Goal: Task Accomplishment & Management: Manage account settings

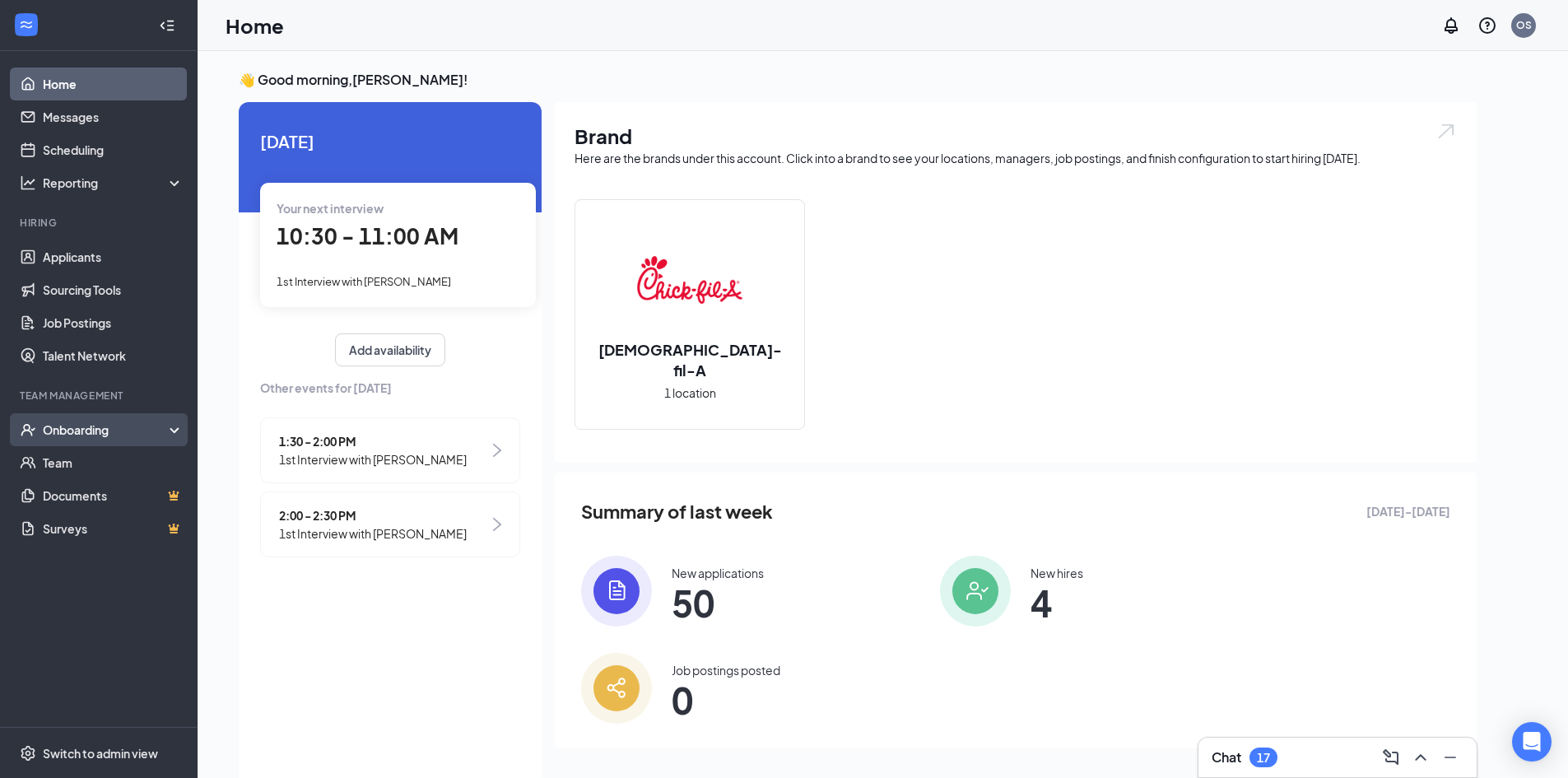
click at [125, 431] on div "Onboarding" at bounding box center [105, 430] width 126 height 17
click at [121, 424] on div "Onboarding" at bounding box center [105, 430] width 126 height 17
click at [149, 469] on link "Team" at bounding box center [112, 461] width 141 height 33
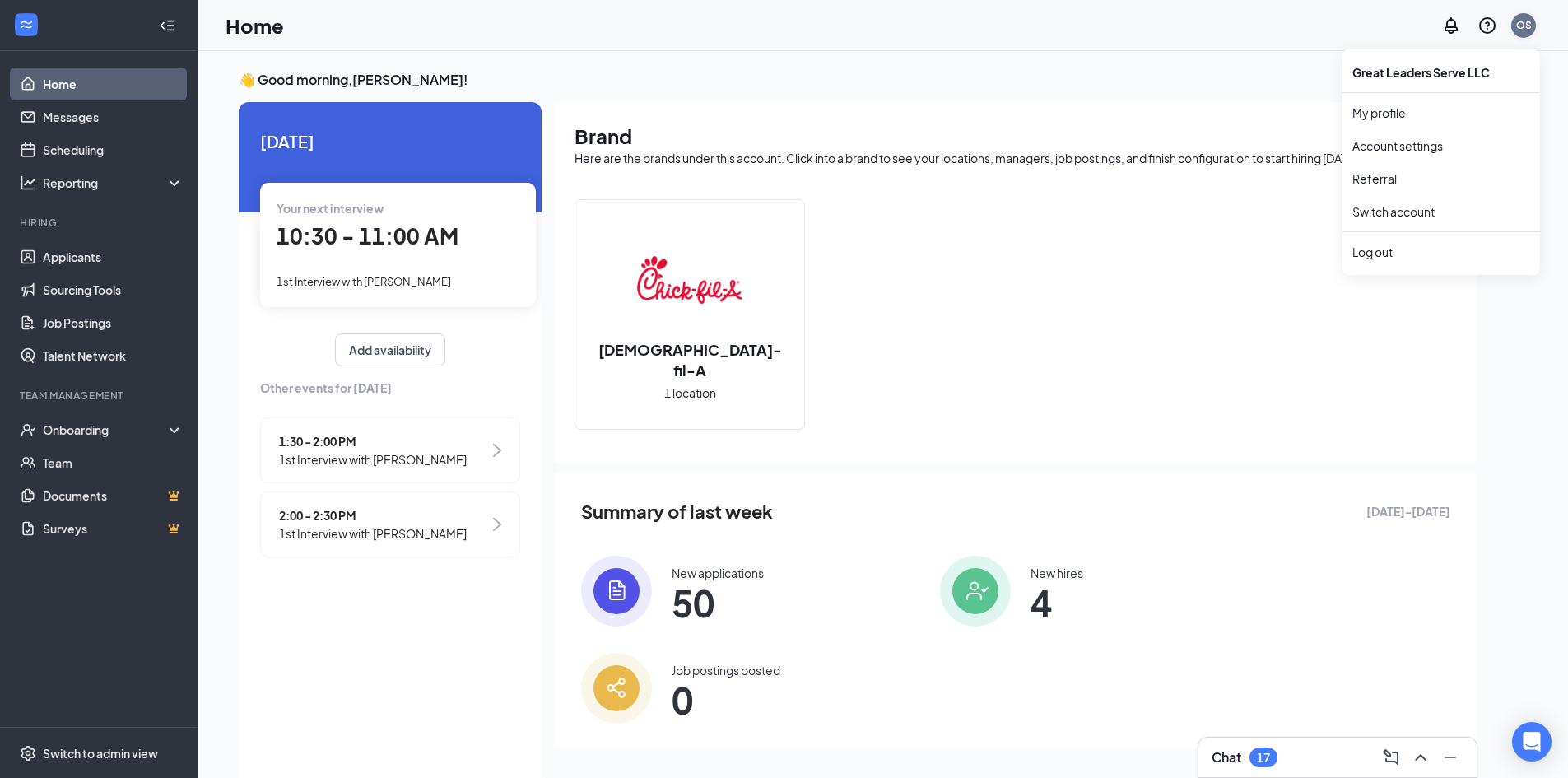
click at [1525, 28] on div "OS" at bounding box center [1524, 25] width 16 height 14
click at [1448, 257] on div "Log out" at bounding box center [1441, 252] width 178 height 17
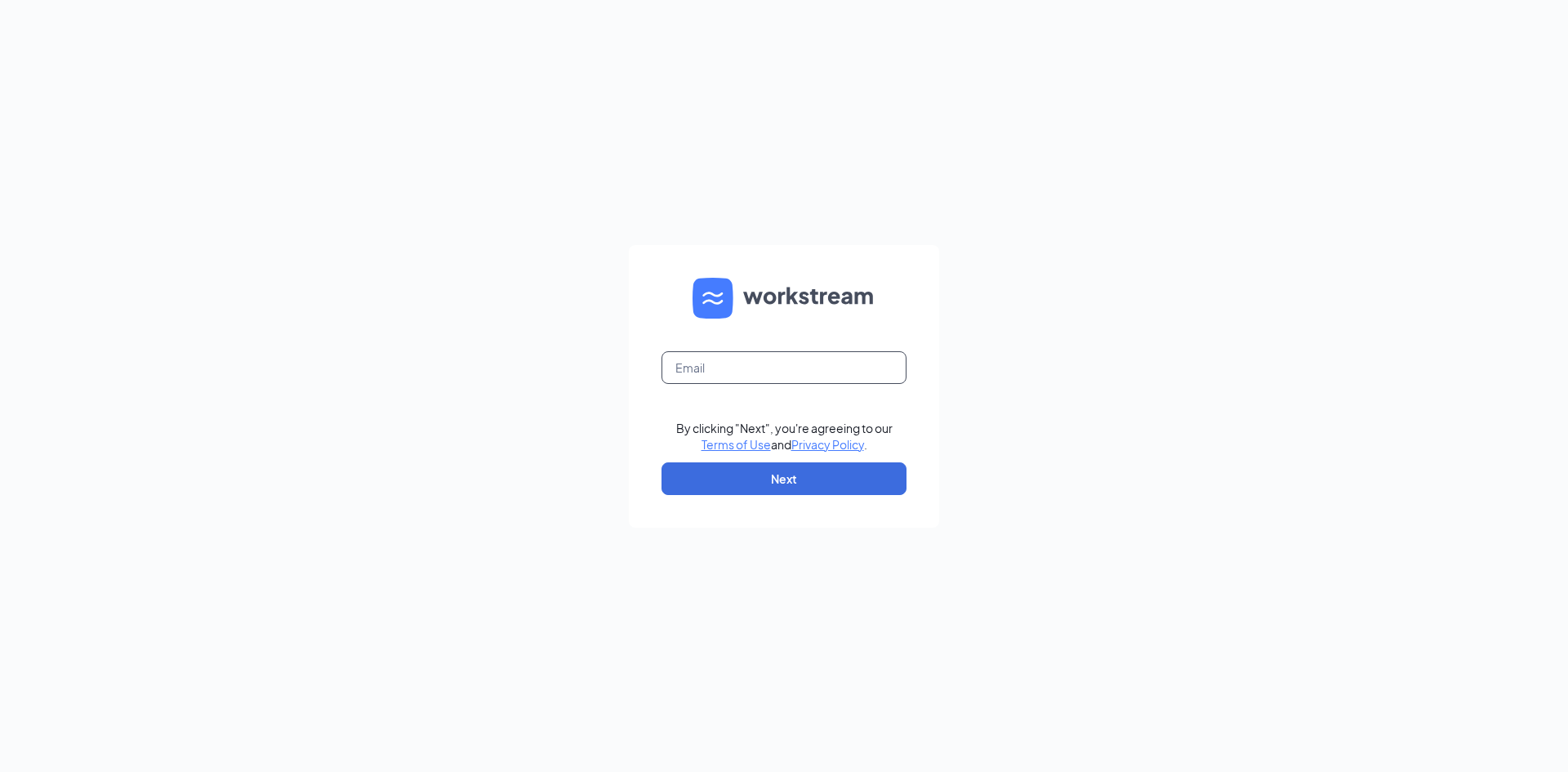
click at [750, 374] on input "text" at bounding box center [784, 367] width 245 height 32
type input "mtthewsnyder@gmail.com"
click at [828, 475] on button "Next" at bounding box center [784, 478] width 245 height 32
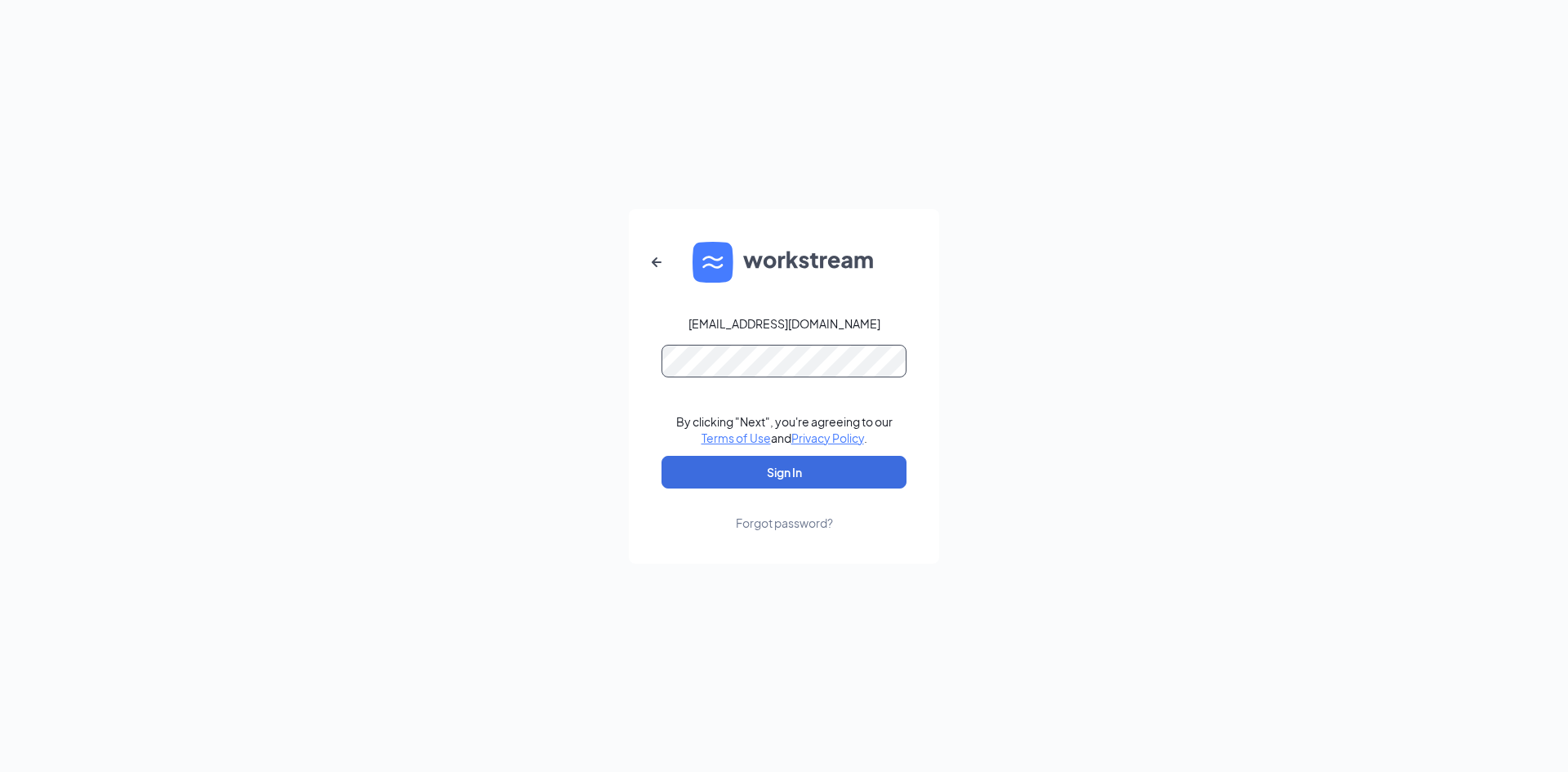
click at [662, 455] on button "Sign In" at bounding box center [784, 471] width 245 height 32
click at [814, 476] on button "Sign In" at bounding box center [784, 471] width 245 height 32
click at [626, 368] on div "mtthewsnyder@gmail.com Credential mismatches. By clicking "Next", you're agreei…" at bounding box center [784, 386] width 1568 height 772
click at [662, 455] on button "Sign In" at bounding box center [784, 471] width 245 height 32
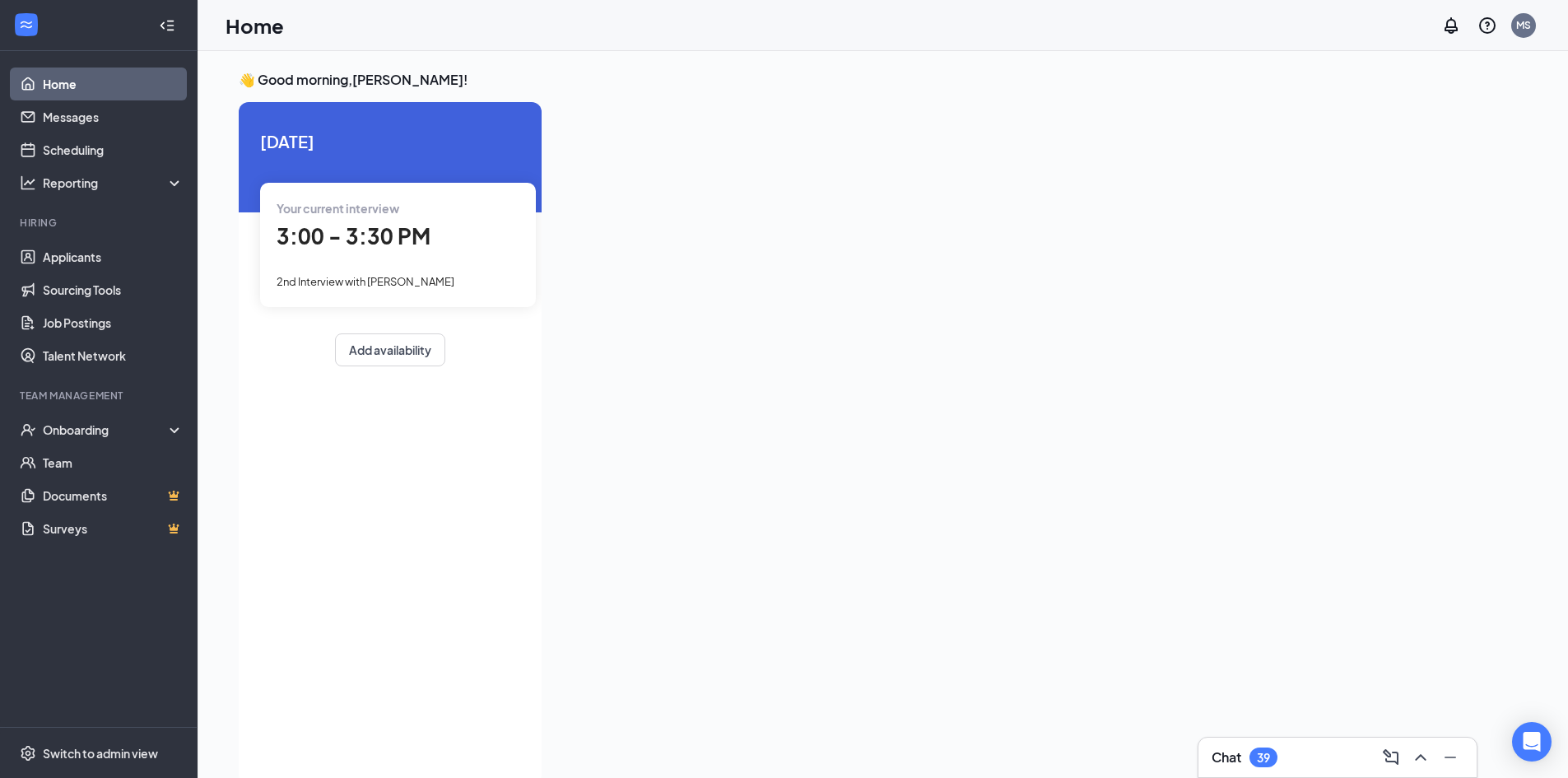
click at [340, 248] on span "3:00 - 3:30 PM" at bounding box center [354, 235] width 154 height 27
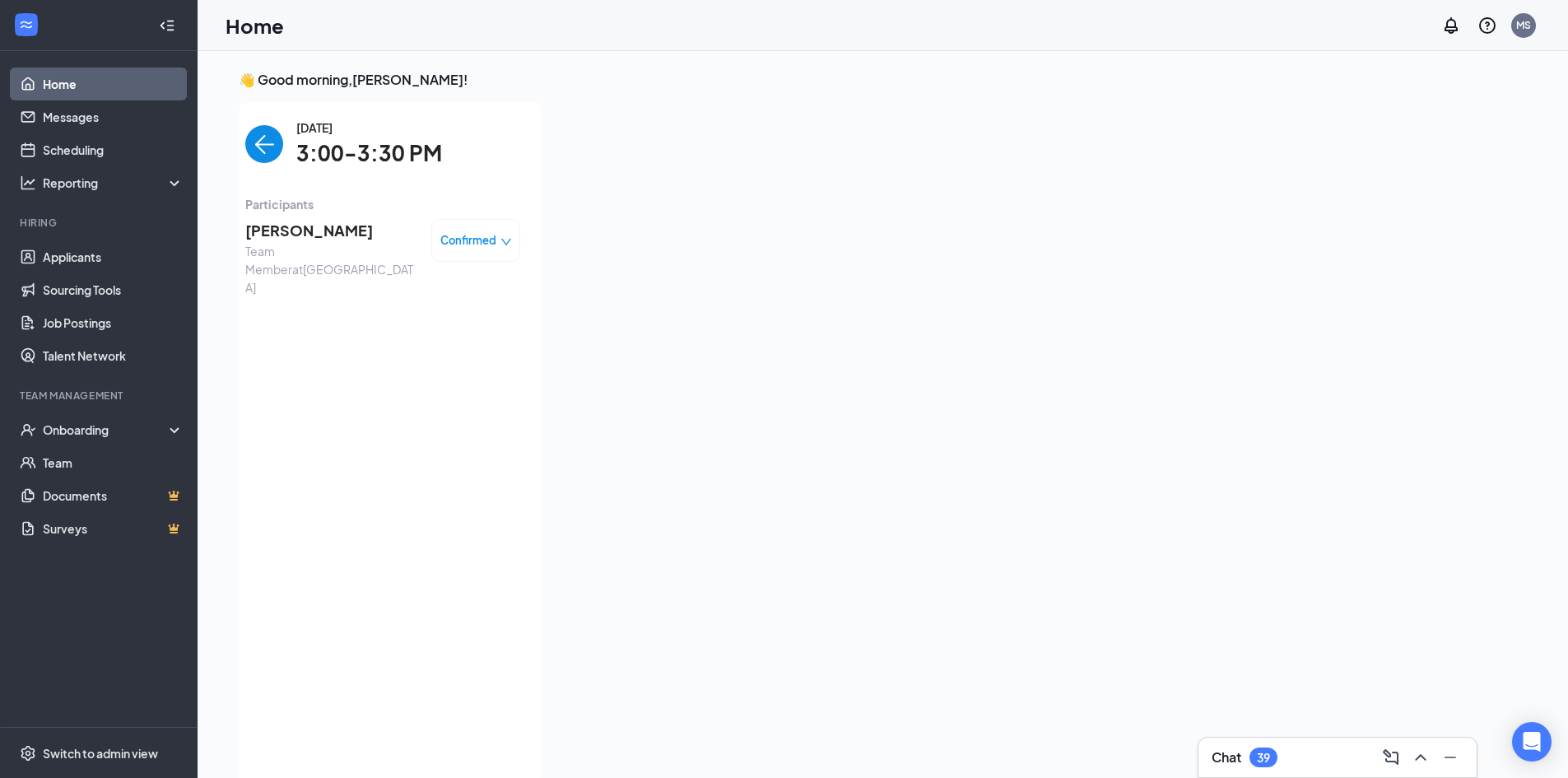
scroll to position [6, 0]
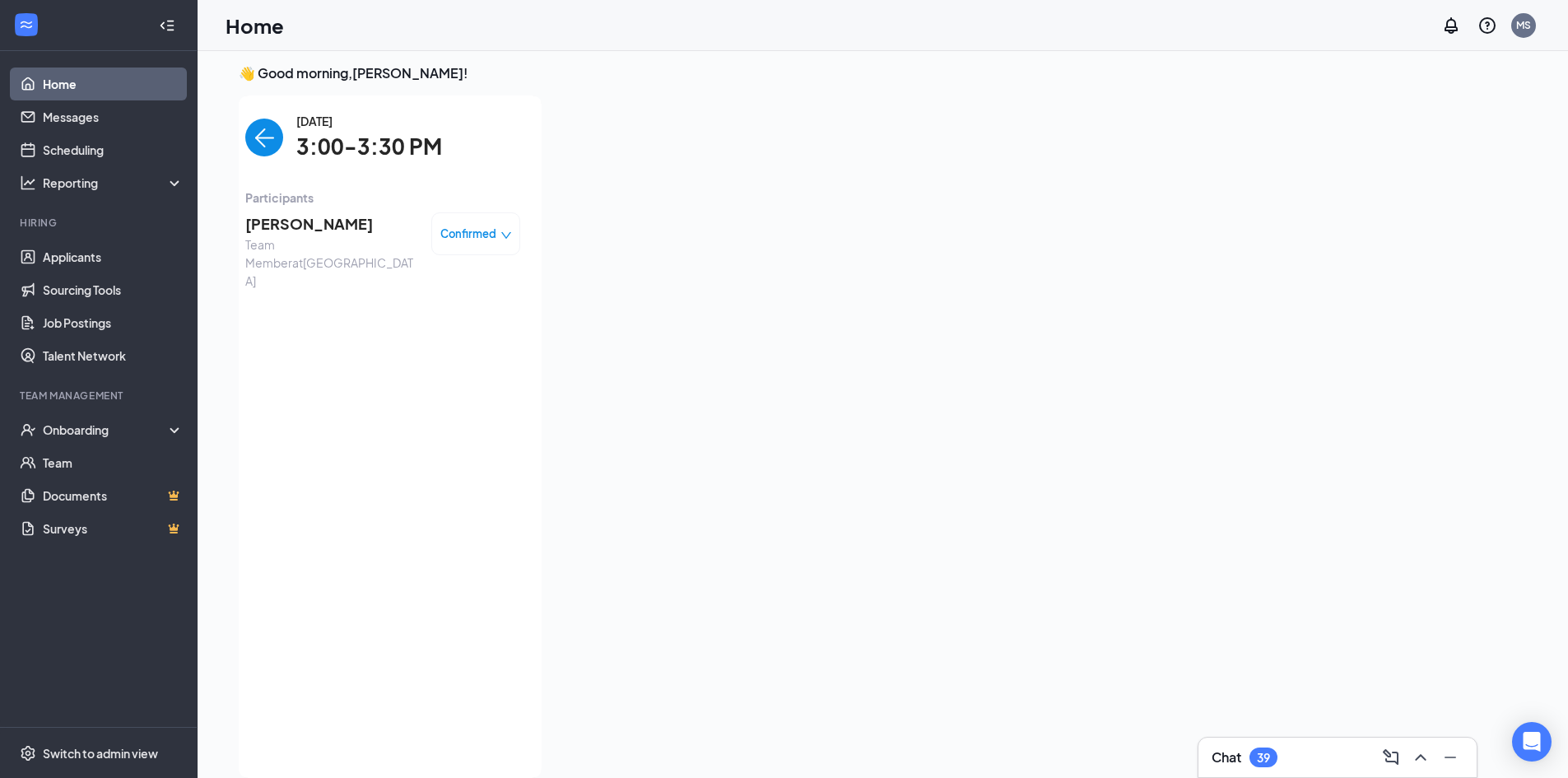
click at [446, 240] on span "Confirmed" at bounding box center [468, 233] width 56 height 17
click at [461, 309] on span "Mark complete" at bounding box center [426, 309] width 82 height 18
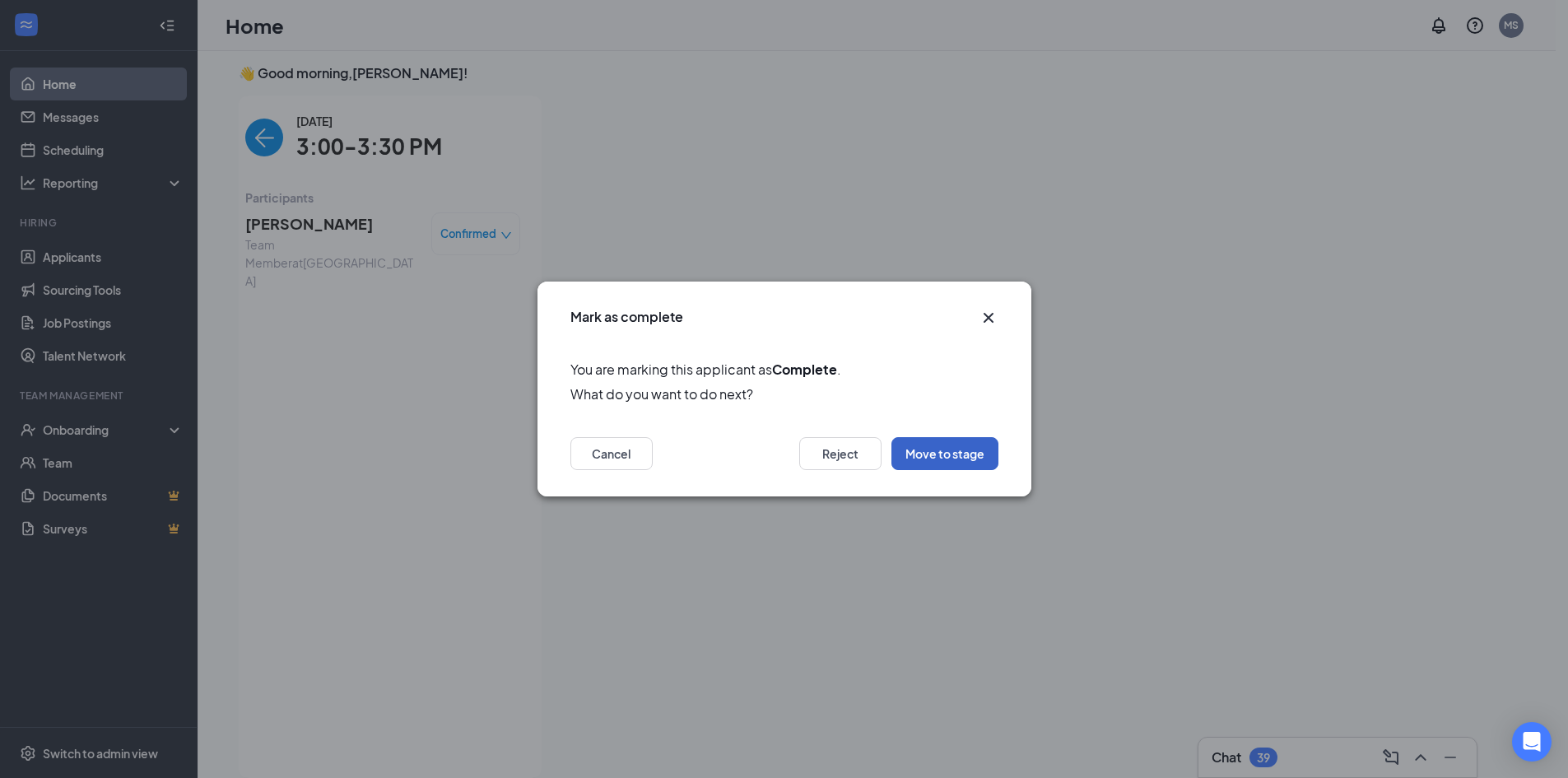
click at [906, 450] on button "Move to stage" at bounding box center [945, 453] width 107 height 33
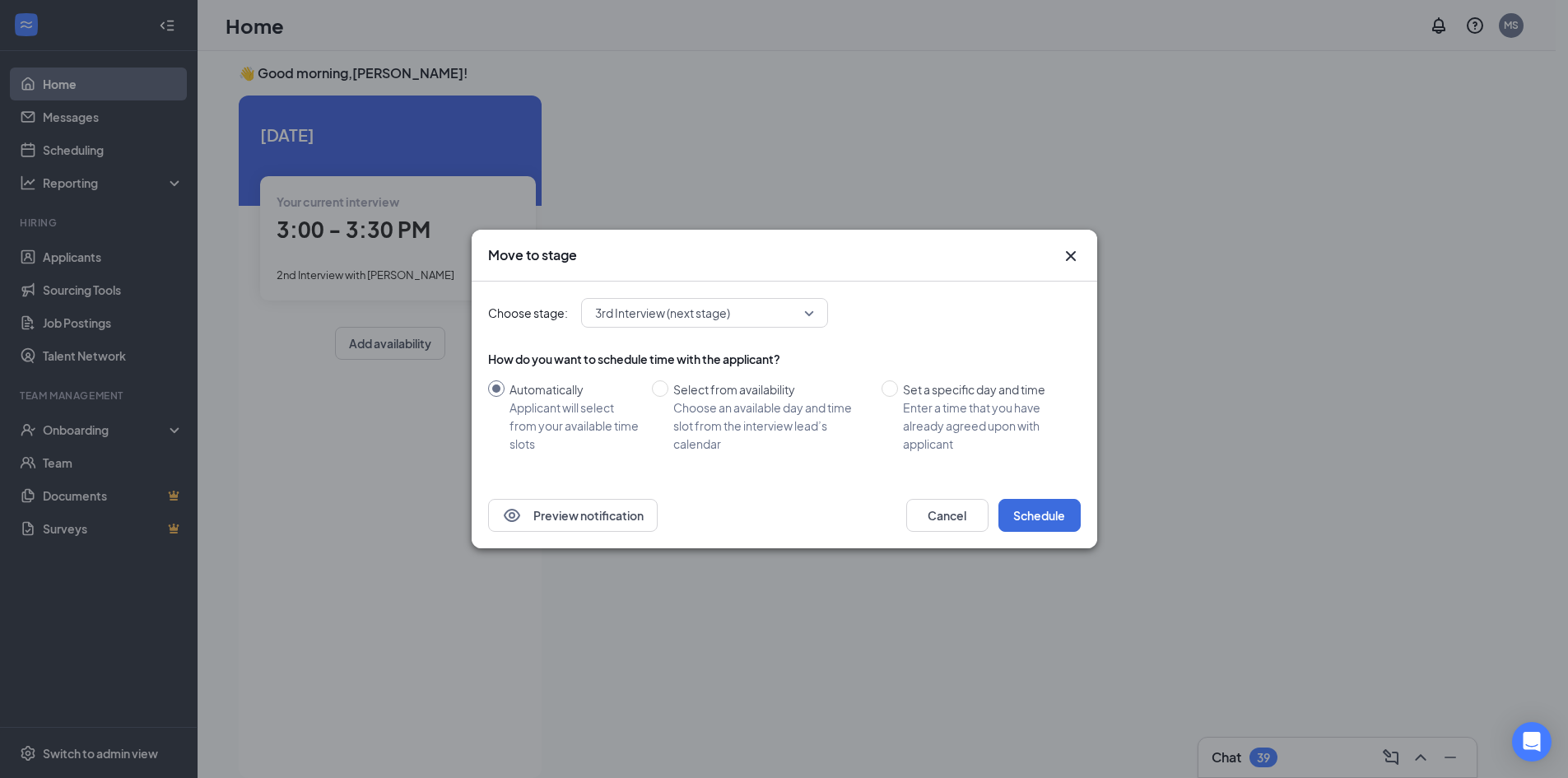
click at [766, 306] on span "3rd Interview (next stage)" at bounding box center [697, 313] width 204 height 25
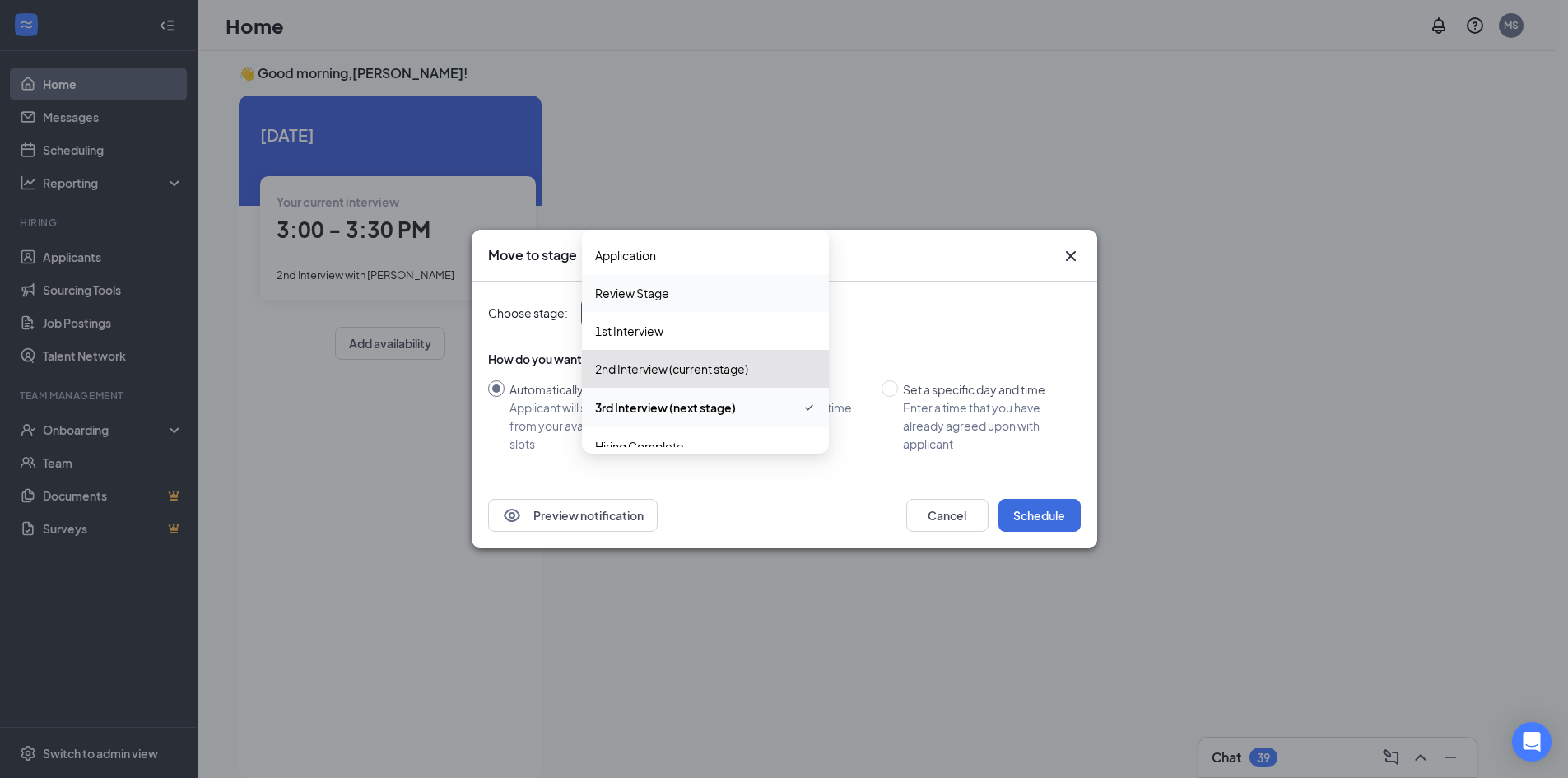
click at [928, 294] on div "Choose stage: 3rd Interview (next stage) 3293581 3293583 3293584 Application Re…" at bounding box center [784, 381] width 593 height 201
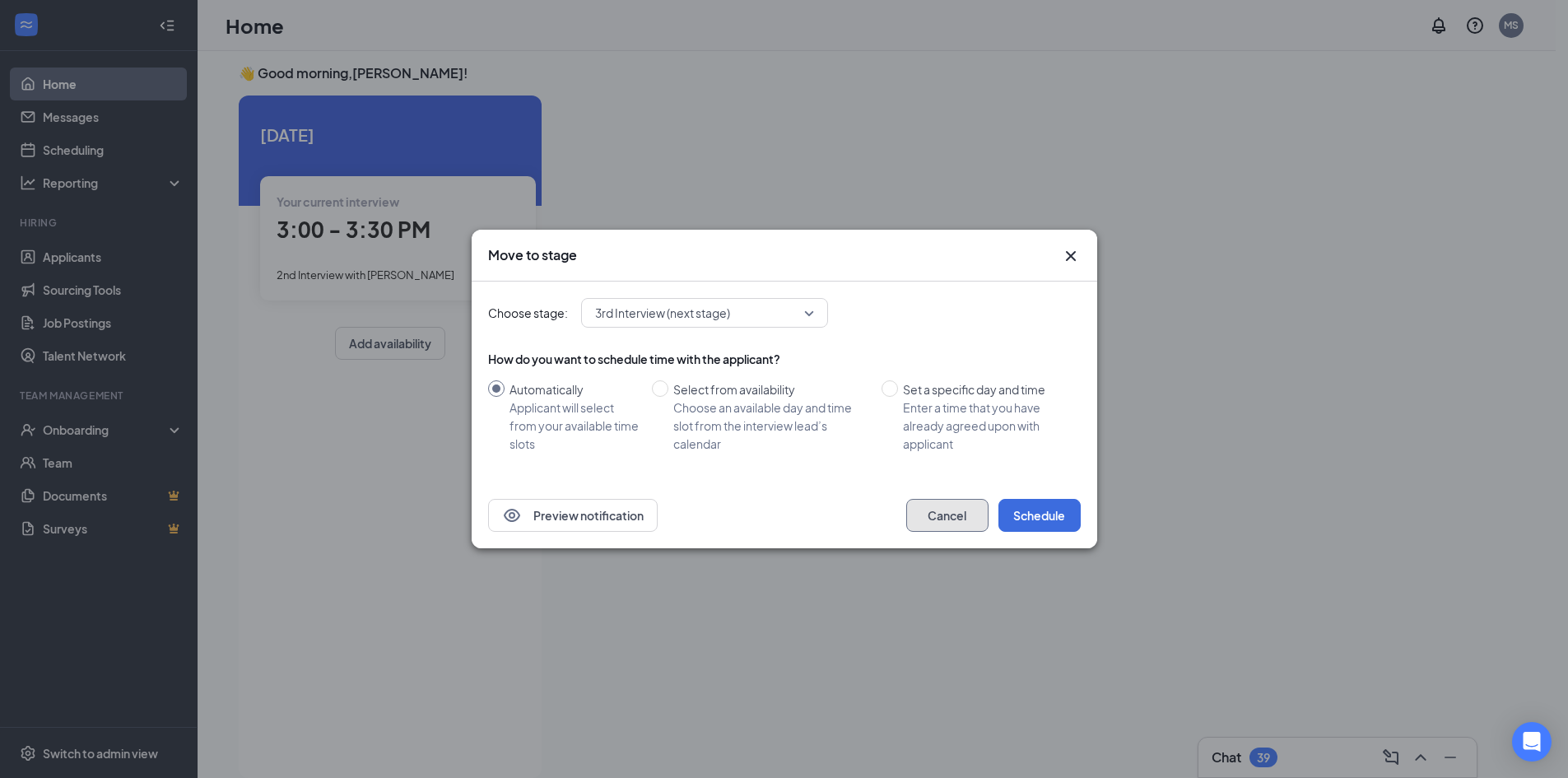
click at [953, 508] on button "Cancel" at bounding box center [947, 515] width 82 height 33
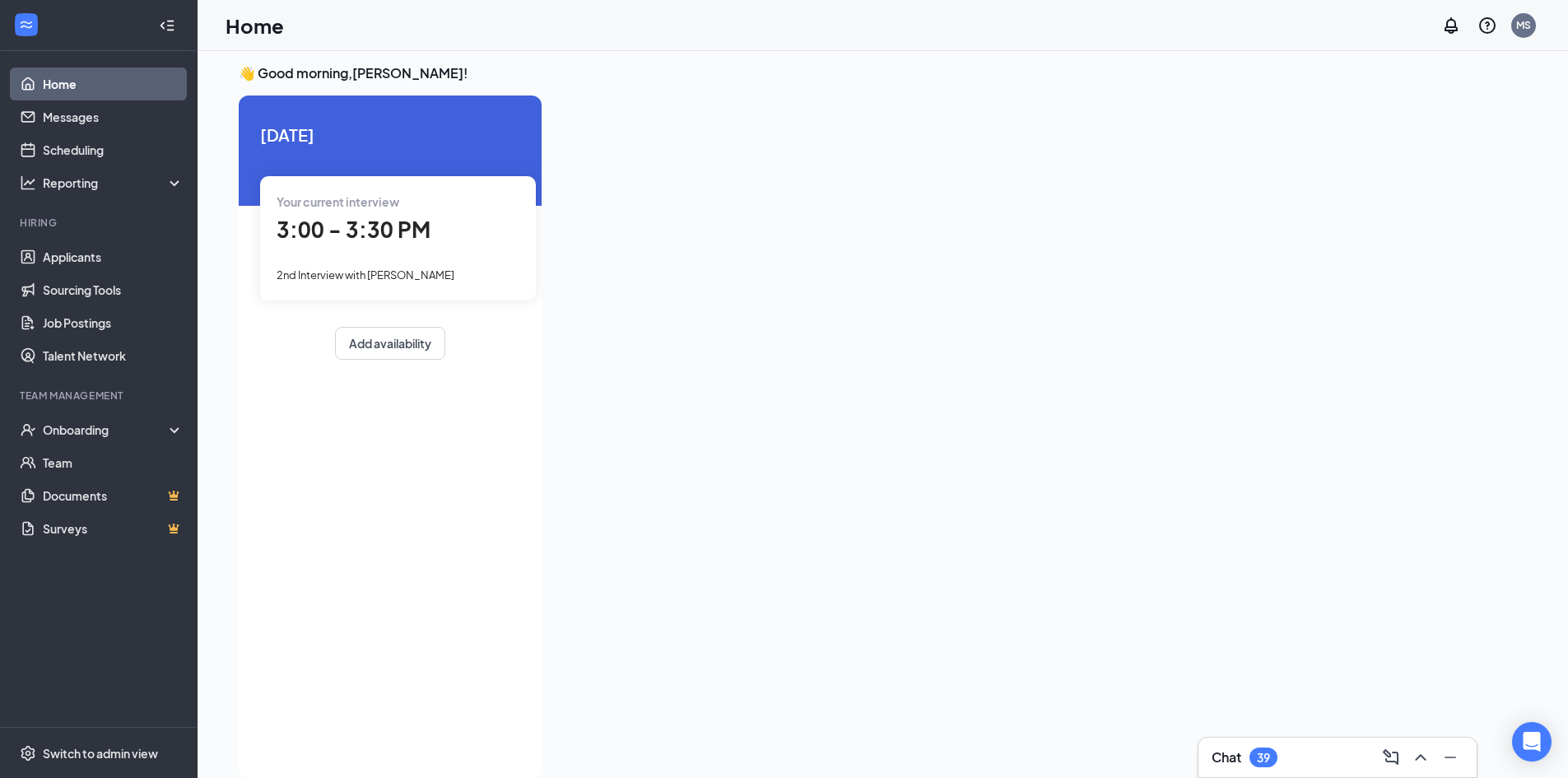
click at [376, 262] on div "Your current interview 3:00 - 3:30 PM 2nd Interview with Andrew McDaid" at bounding box center [398, 238] width 276 height 124
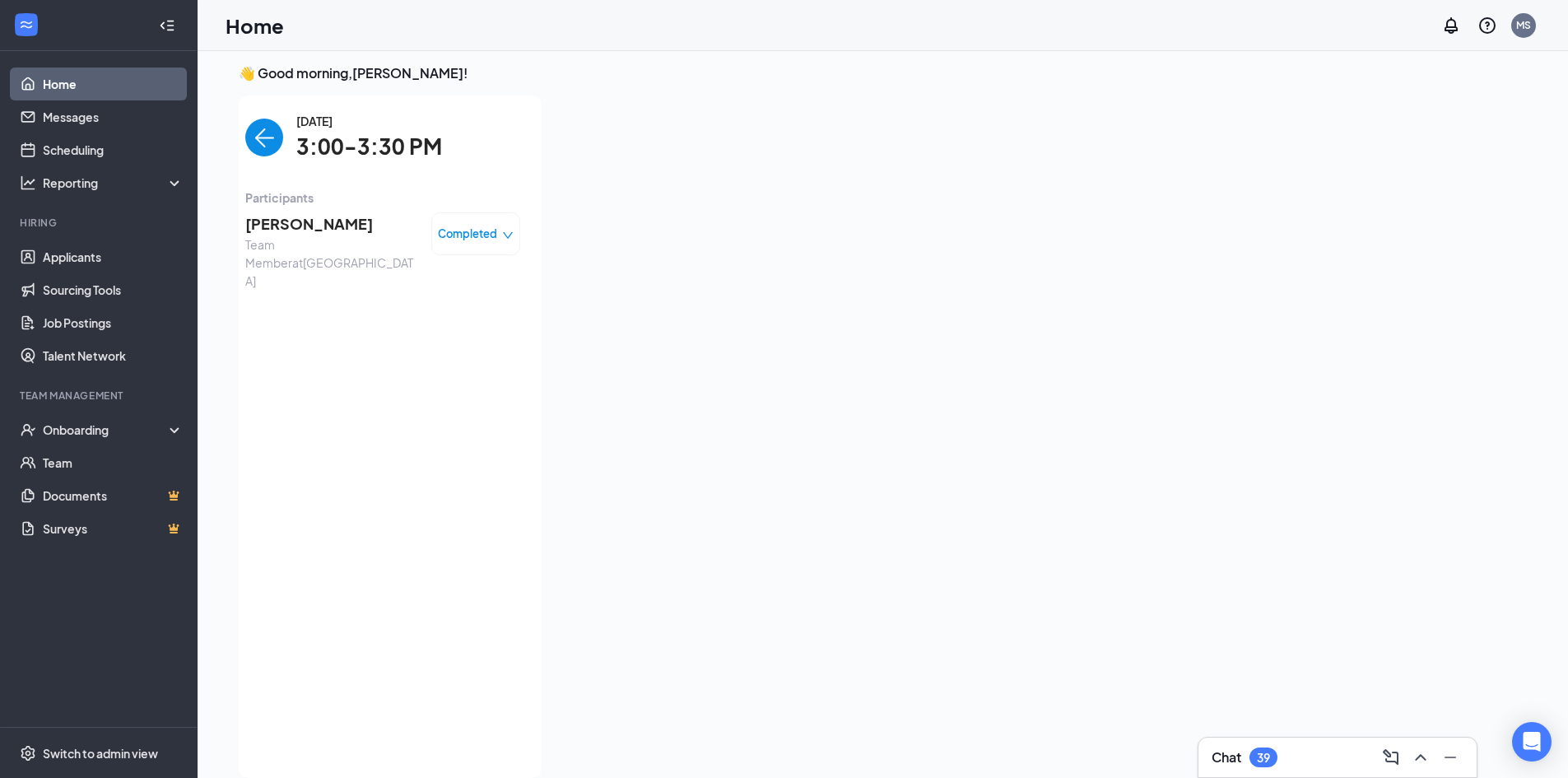
click at [466, 237] on span "Completed" at bounding box center [467, 233] width 59 height 17
click at [922, 327] on div at bounding box center [1015, 431] width 922 height 672
click at [938, 287] on div at bounding box center [1015, 431] width 922 height 672
click at [30, 30] on icon "WorkstreamLogo" at bounding box center [26, 25] width 17 height 17
click at [1527, 23] on div "MS" at bounding box center [1523, 25] width 15 height 14
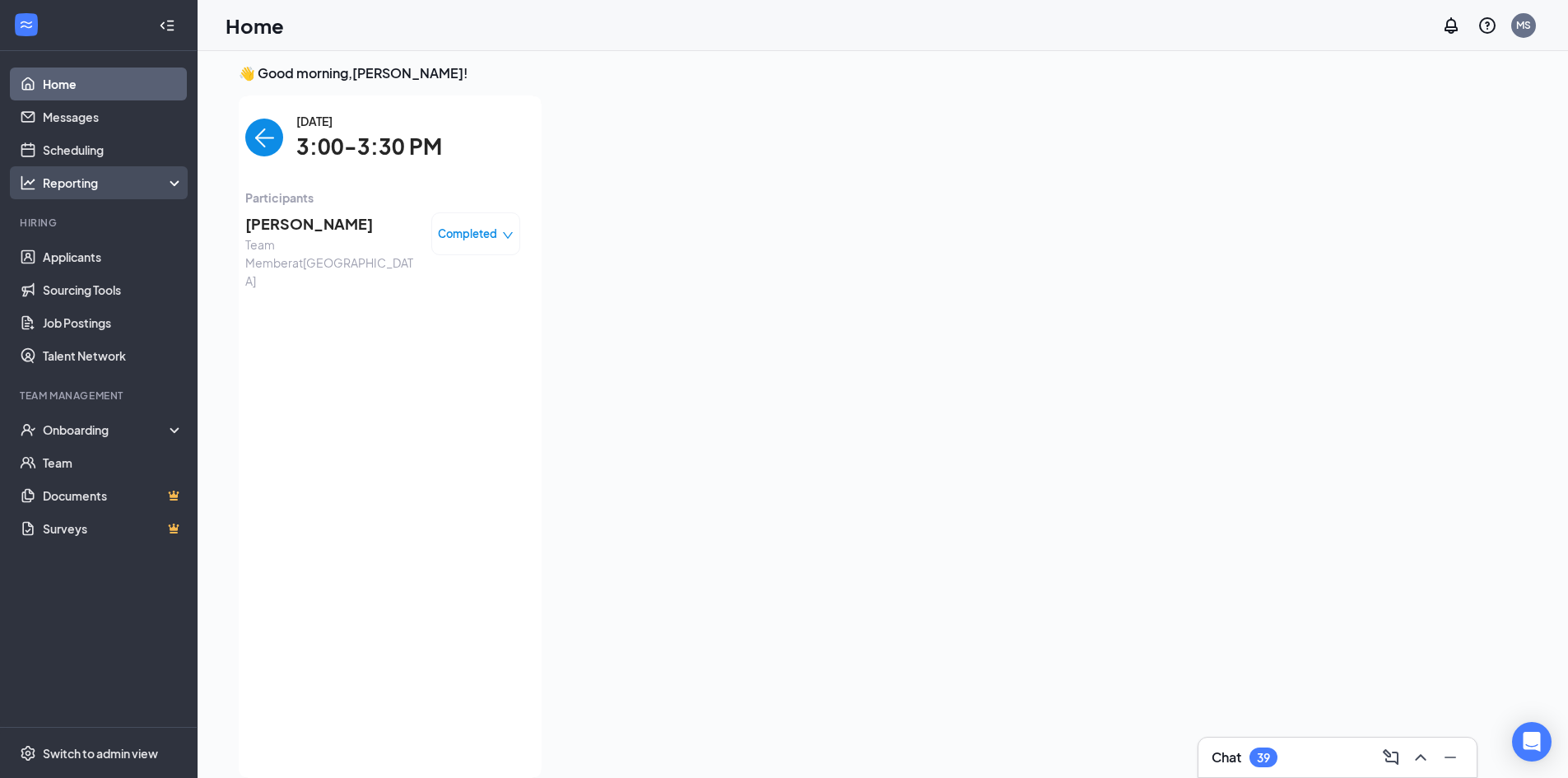
click at [183, 178] on div "Reporting" at bounding box center [113, 182] width 142 height 17
drag, startPoint x: 183, startPoint y: 178, endPoint x: 161, endPoint y: 185, distance: 23.1
click at [180, 178] on div "Reporting" at bounding box center [113, 182] width 142 height 17
click at [132, 430] on div "Onboarding" at bounding box center [105, 430] width 126 height 17
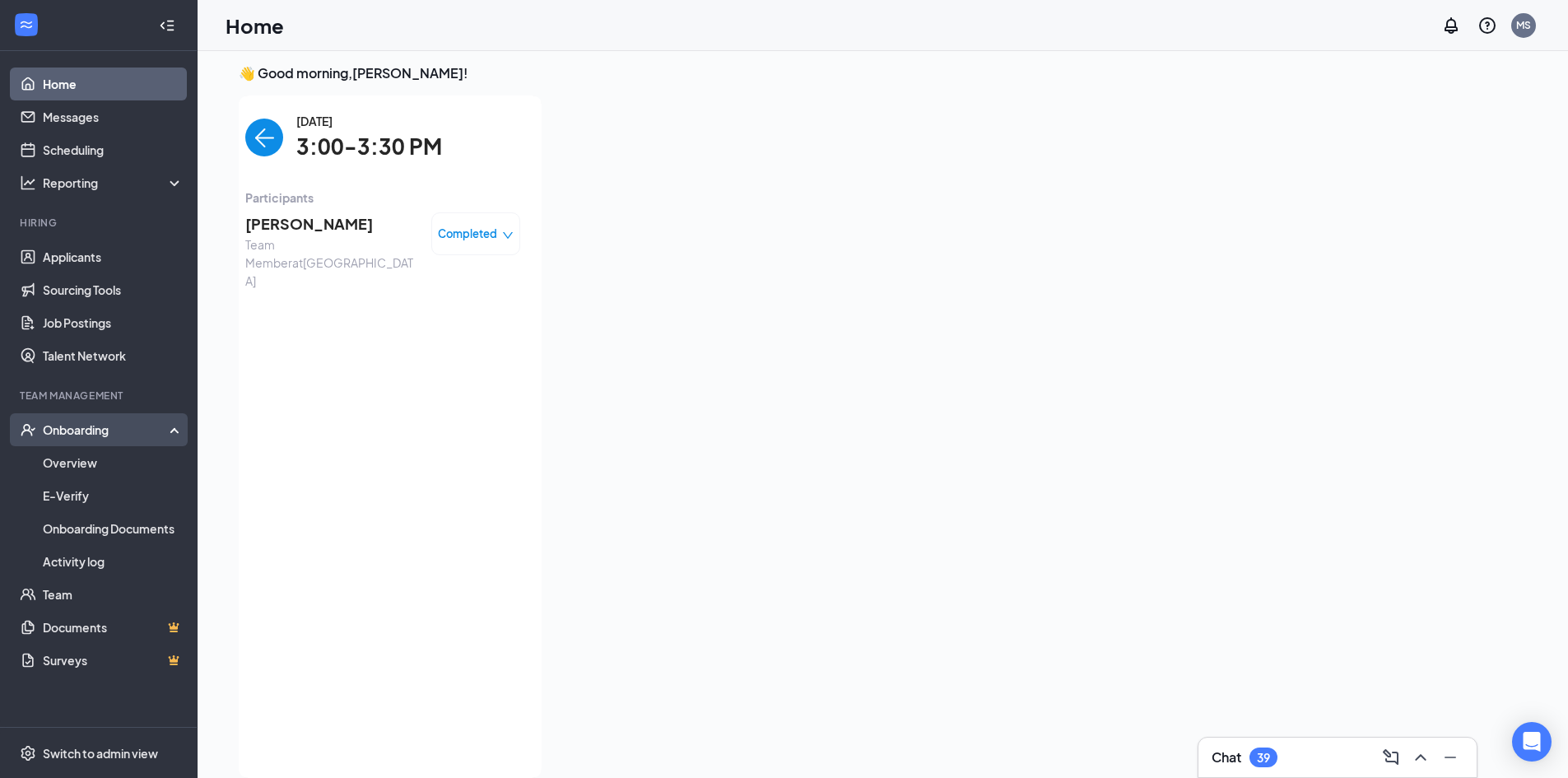
click at [129, 431] on div "Onboarding" at bounding box center [105, 430] width 126 height 17
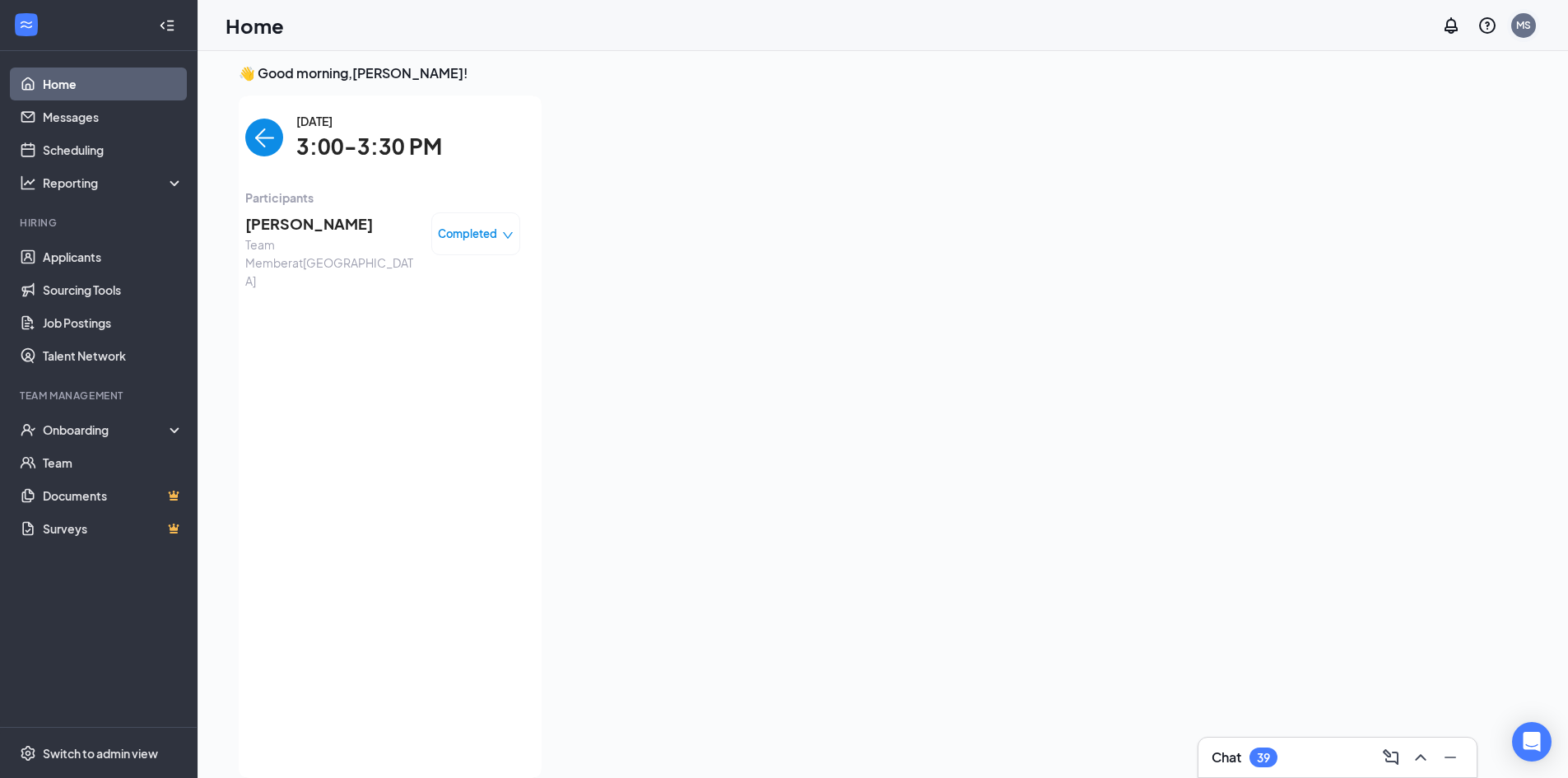
click at [1533, 17] on div "MS" at bounding box center [1524, 26] width 25 height 25
click at [1434, 113] on link "My profile" at bounding box center [1441, 112] width 178 height 17
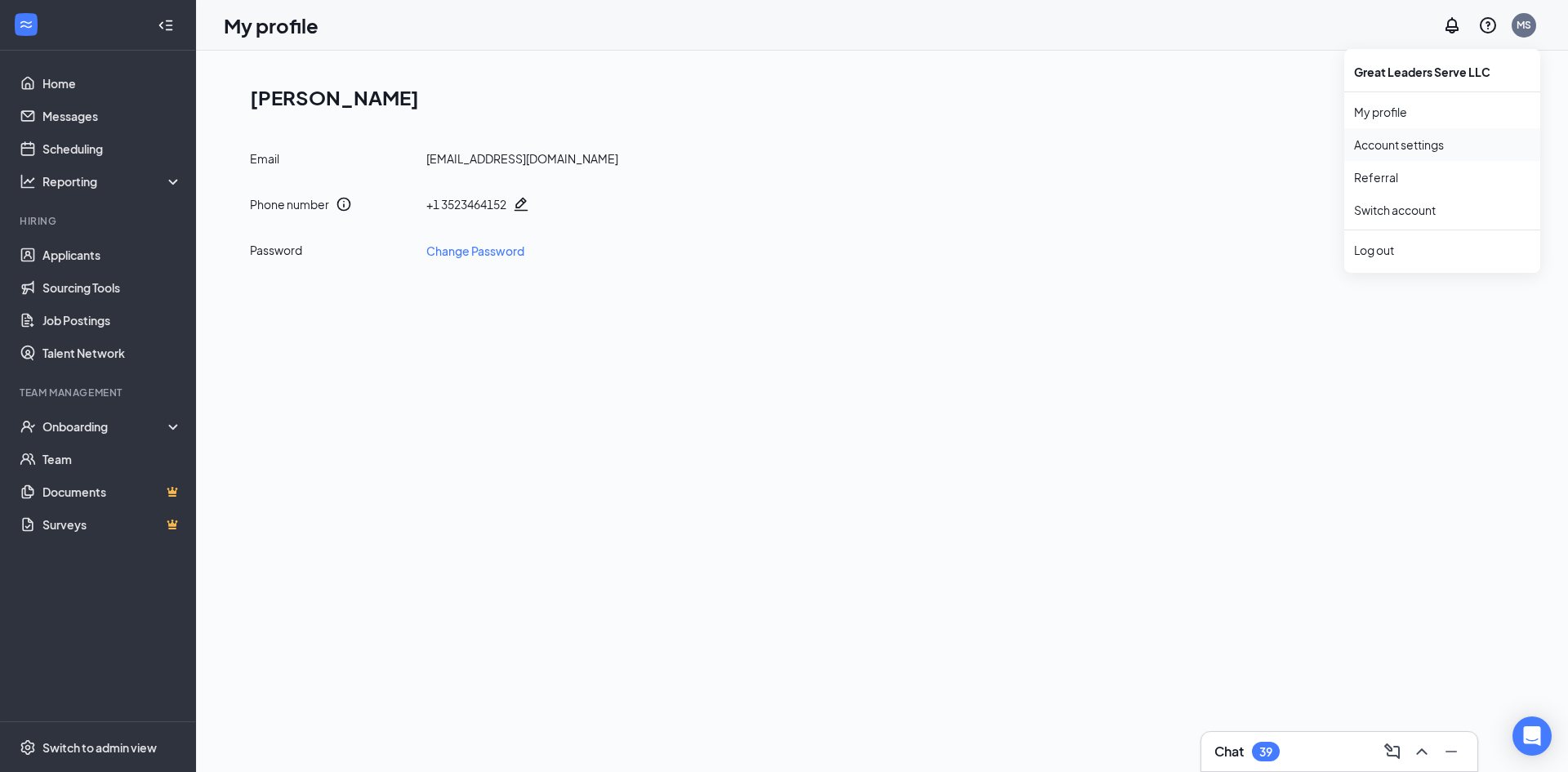
click at [1412, 144] on link "Account settings" at bounding box center [1442, 144] width 176 height 17
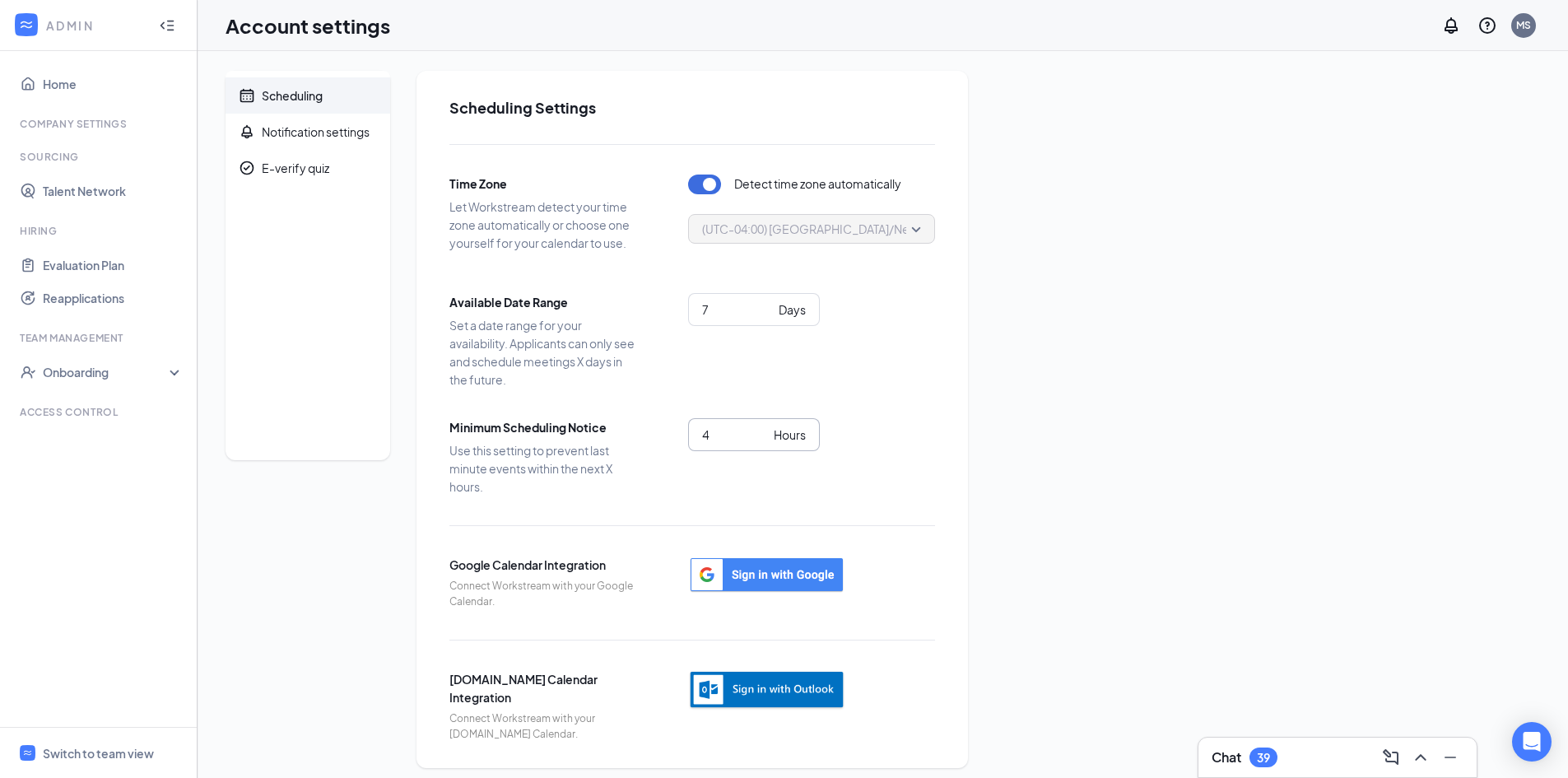
click at [740, 426] on input "4" at bounding box center [735, 434] width 65 height 18
type input "12"
click at [1098, 378] on div "Scheduling Notification settings E-verify quiz Scheduling Settings Time Zone Le…" at bounding box center [883, 419] width 1314 height 697
click at [73, 77] on link "Home" at bounding box center [112, 83] width 141 height 33
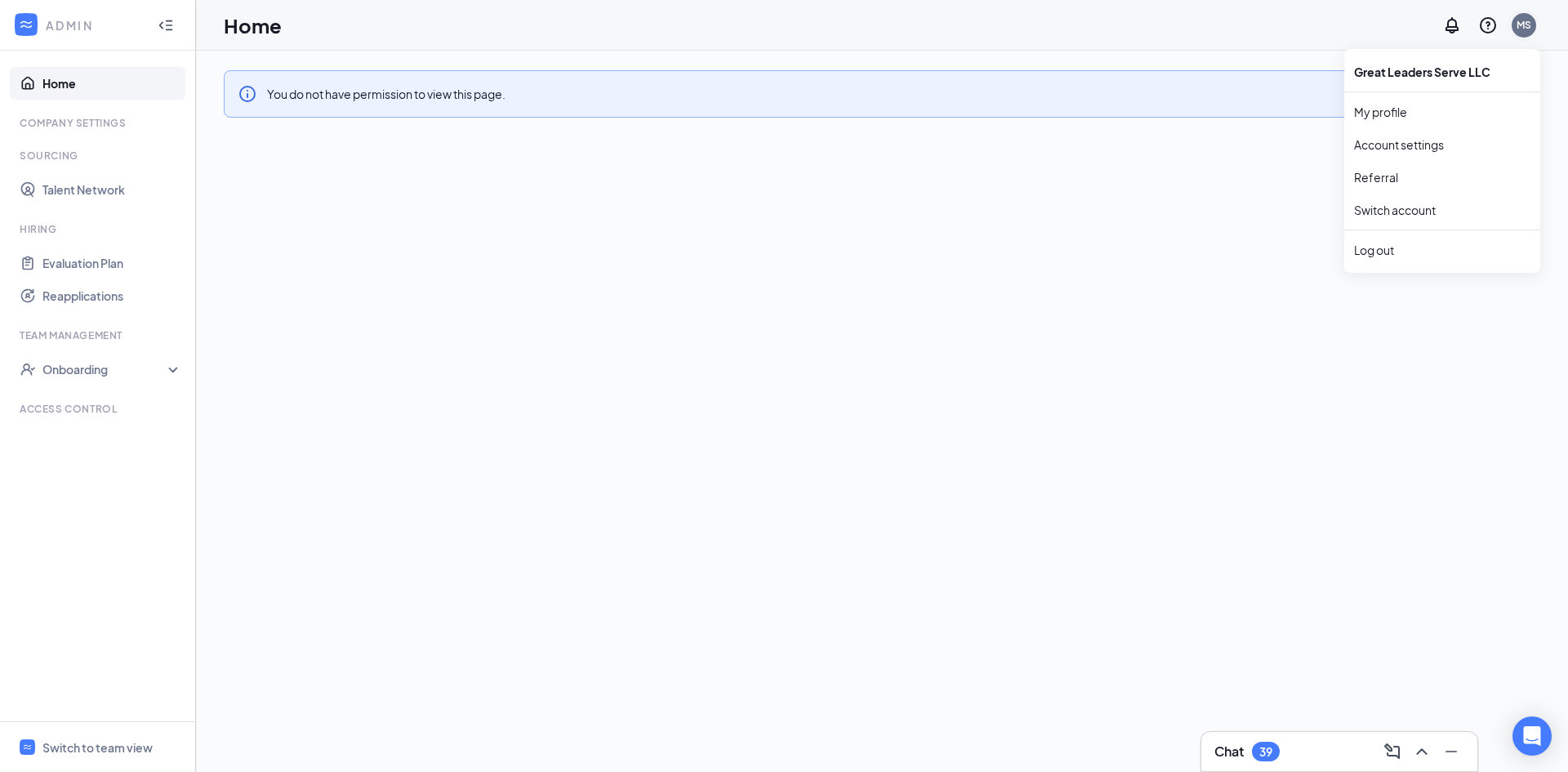
click at [1531, 24] on div "MS" at bounding box center [1523, 25] width 15 height 14
click at [1438, 147] on link "Account settings" at bounding box center [1442, 144] width 176 height 17
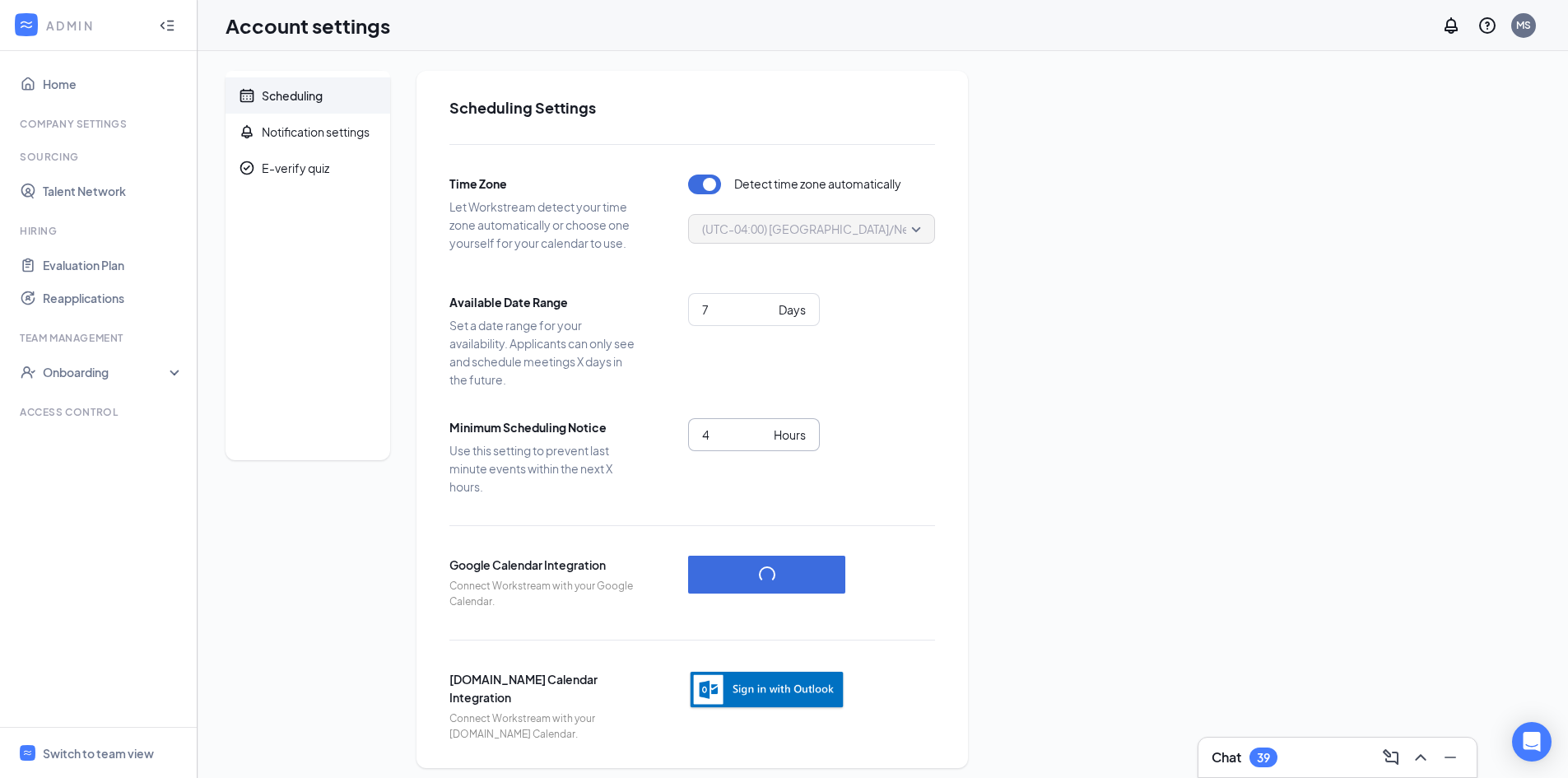
click at [752, 440] on input "4" at bounding box center [735, 434] width 65 height 18
click at [761, 427] on input "5" at bounding box center [735, 434] width 65 height 18
click at [761, 427] on input "6" at bounding box center [735, 434] width 65 height 18
click at [761, 427] on input "7" at bounding box center [735, 434] width 65 height 18
click at [761, 427] on input "8" at bounding box center [735, 434] width 65 height 18
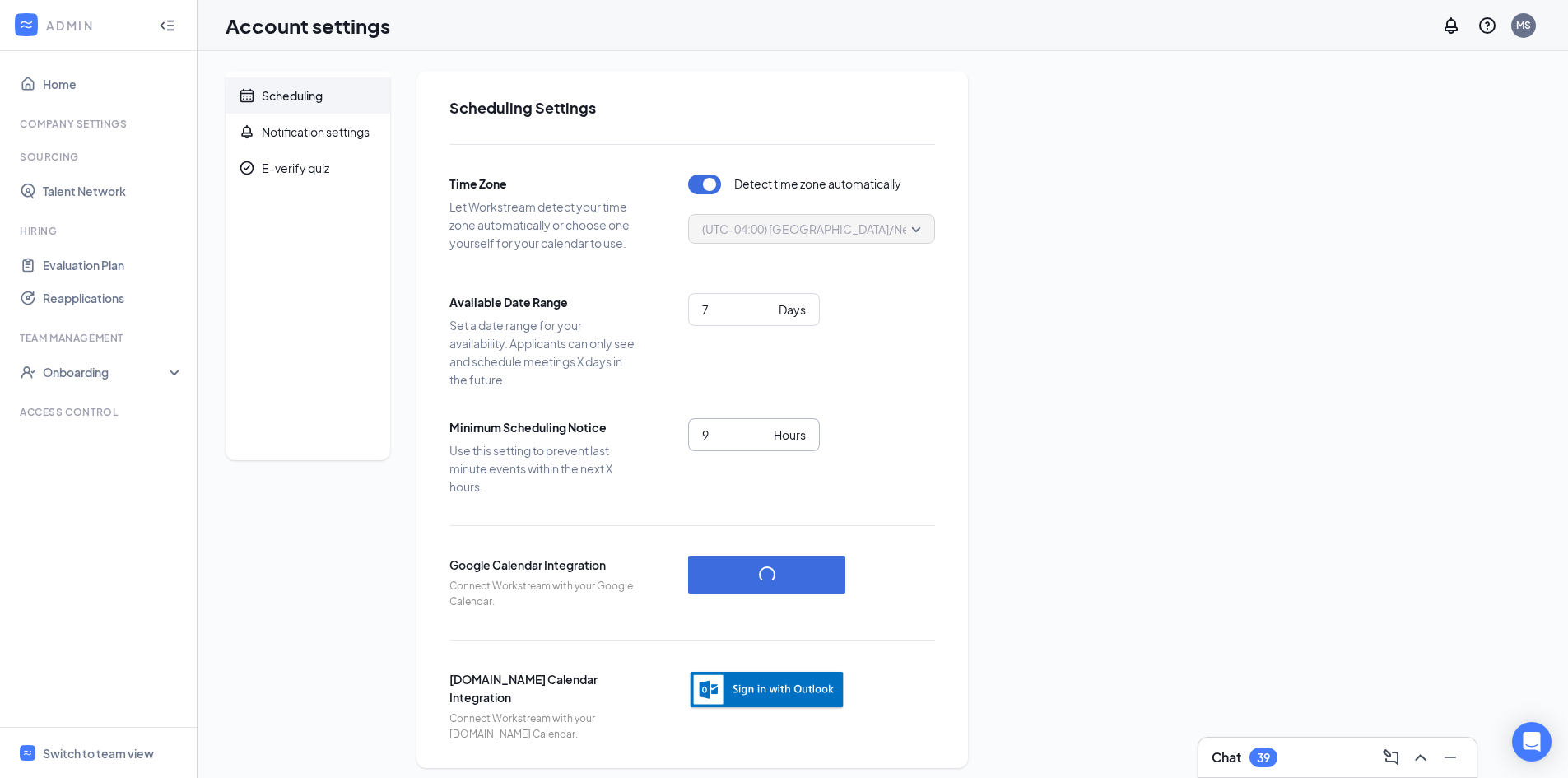
click at [761, 427] on input "9" at bounding box center [735, 434] width 65 height 18
click at [761, 427] on input "10" at bounding box center [735, 434] width 65 height 18
click at [761, 427] on input "11" at bounding box center [735, 434] width 65 height 18
type input "12"
click at [761, 427] on input "12" at bounding box center [735, 434] width 65 height 18
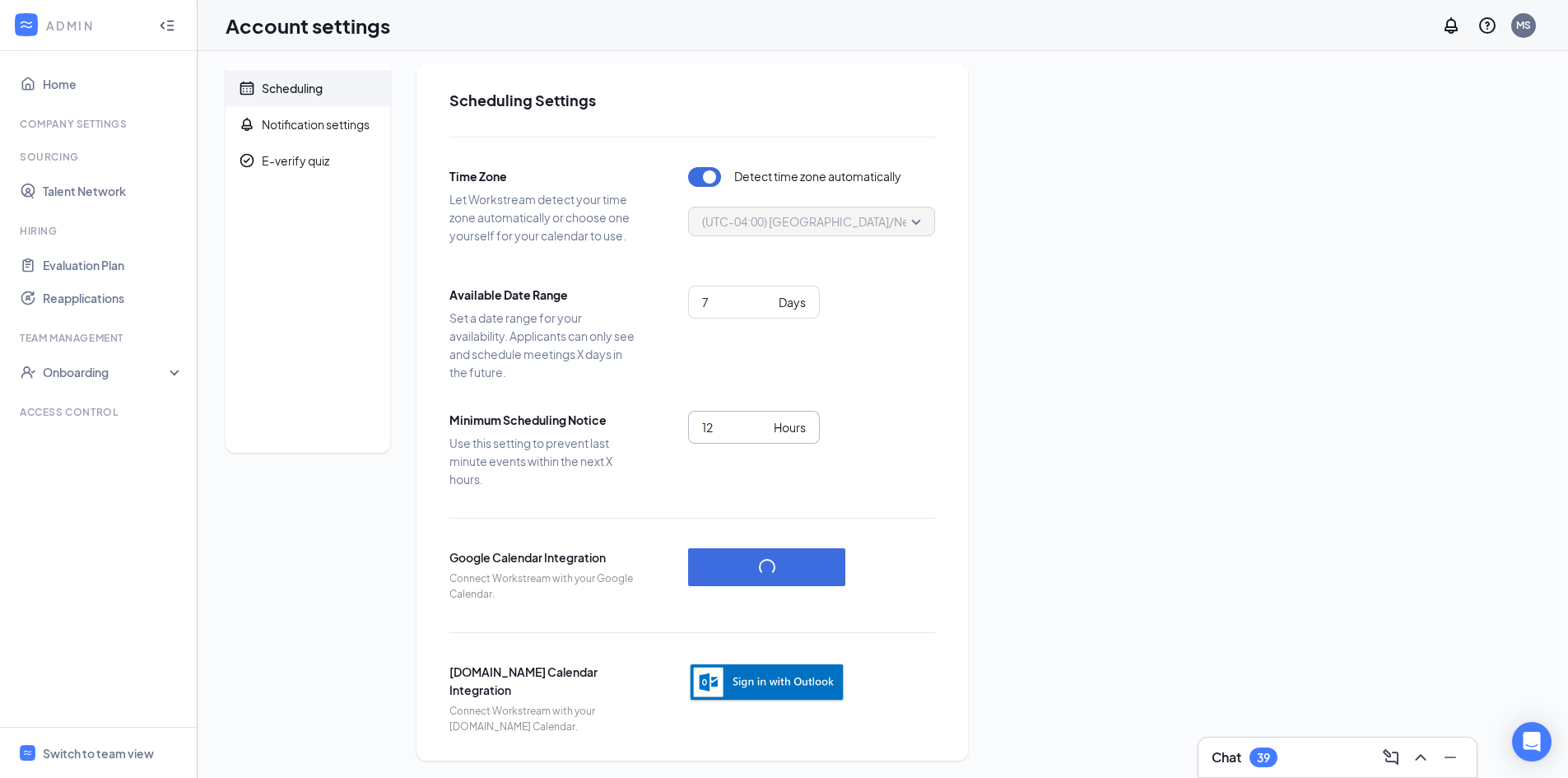
scroll to position [10, 0]
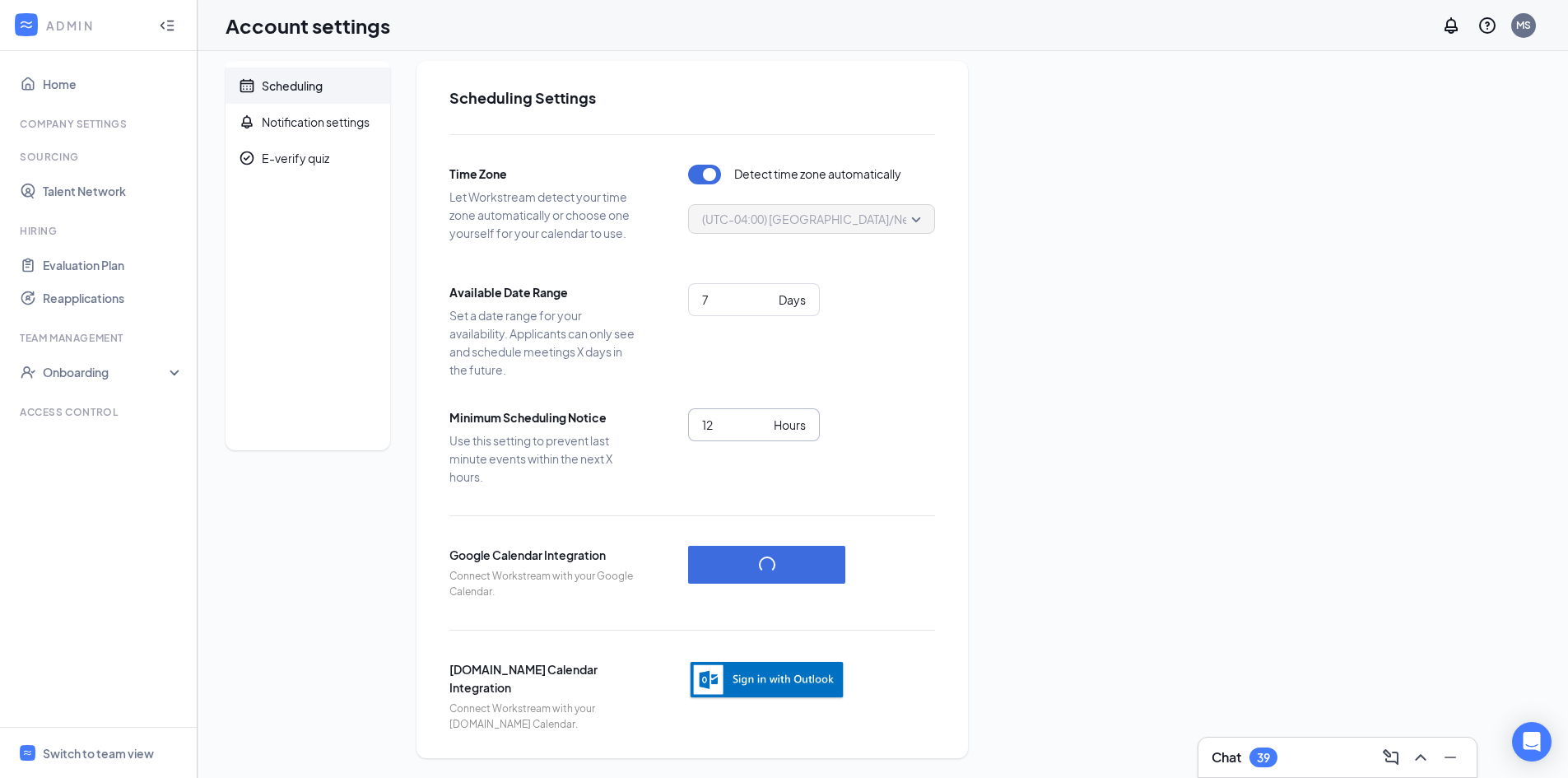
click at [895, 523] on div "Time Zone Let Workstream detect your time zone automatically or choose one your…" at bounding box center [692, 433] width 486 height 598
click at [806, 573] on button "button" at bounding box center [767, 564] width 157 height 38
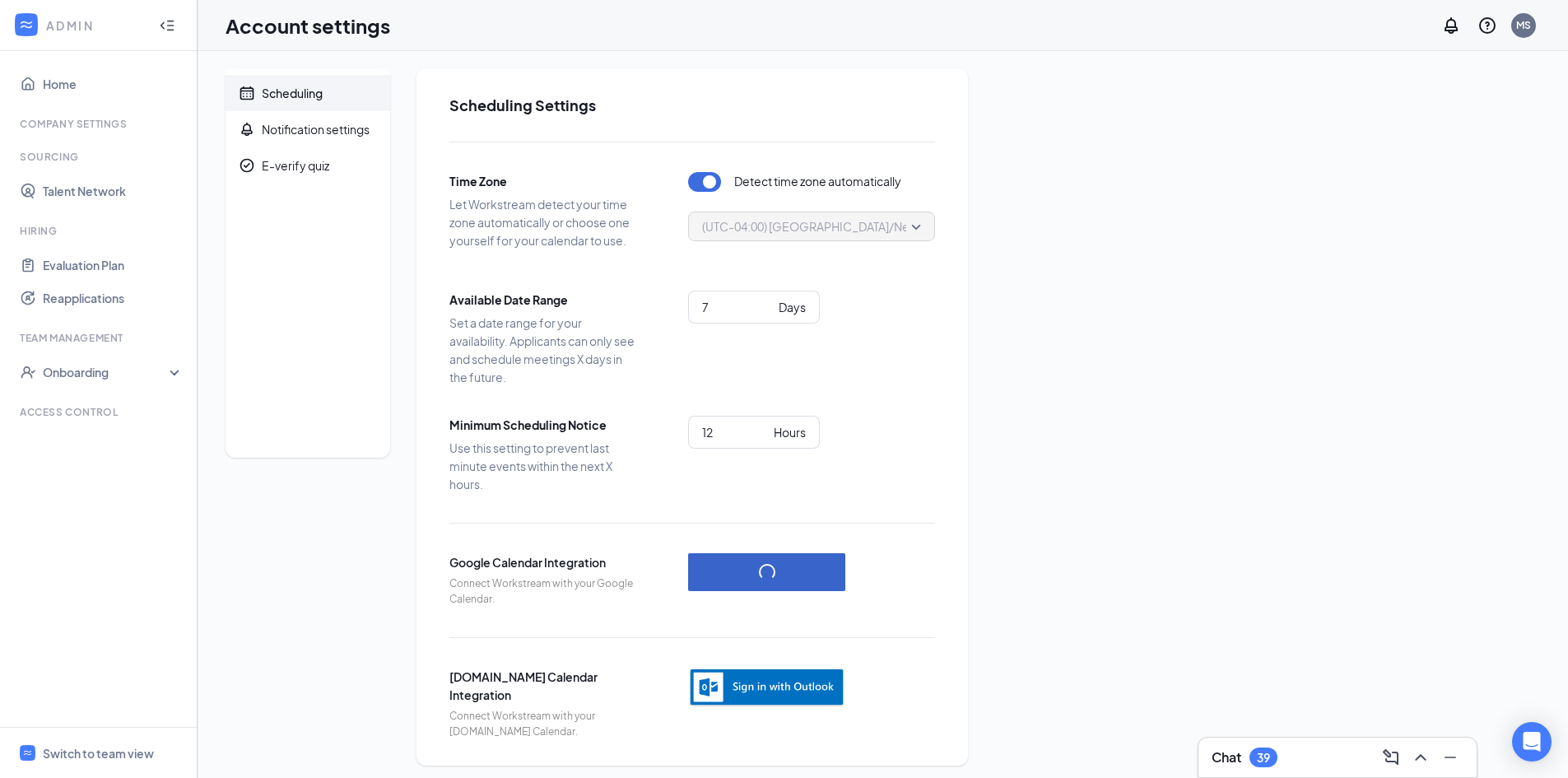
scroll to position [0, 0]
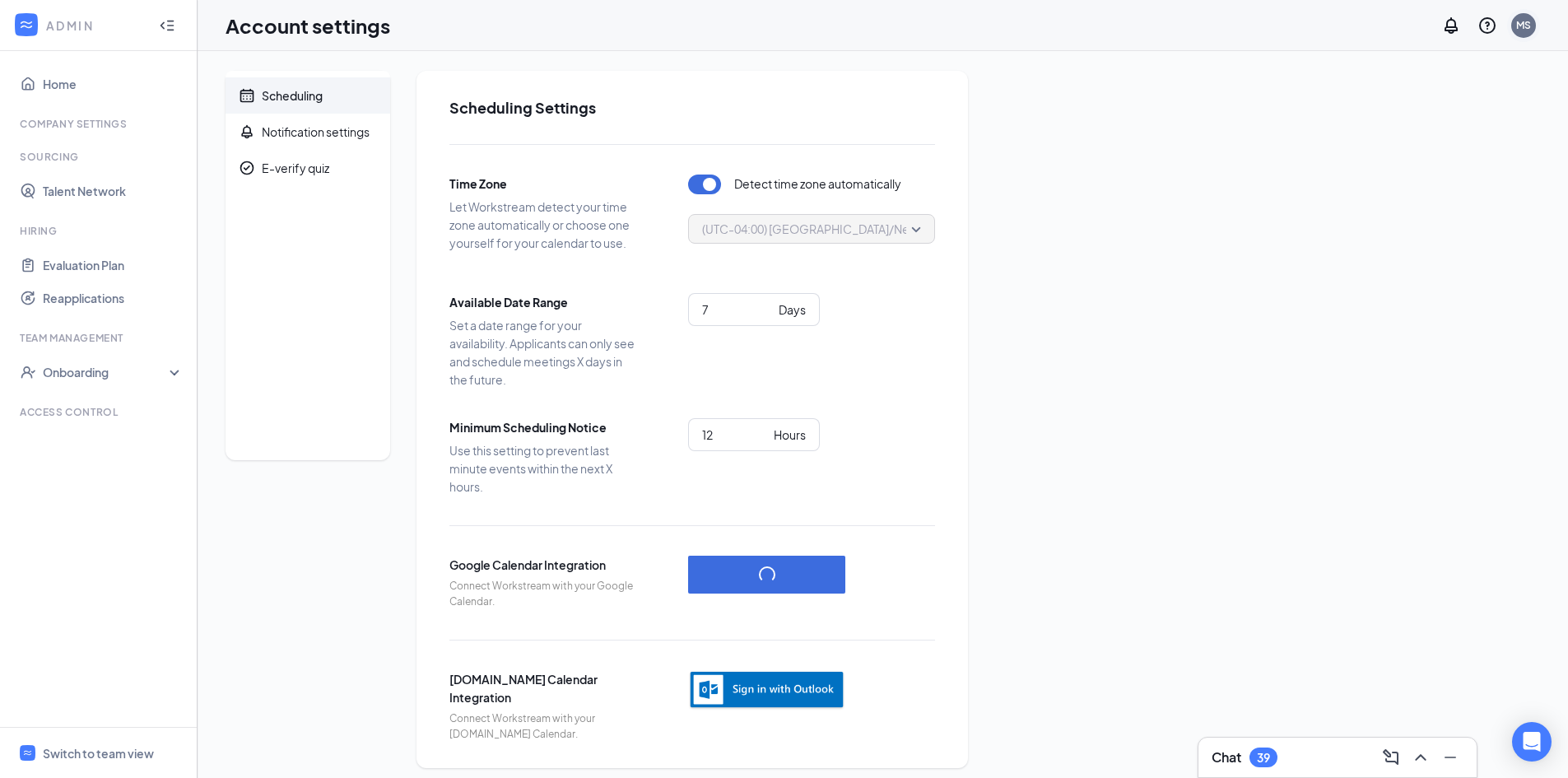
click at [1527, 27] on div "MS" at bounding box center [1523, 25] width 15 height 14
click at [1247, 251] on div "Scheduling Notification settings E-verify quiz Scheduling Settings Time Zone Le…" at bounding box center [883, 419] width 1314 height 697
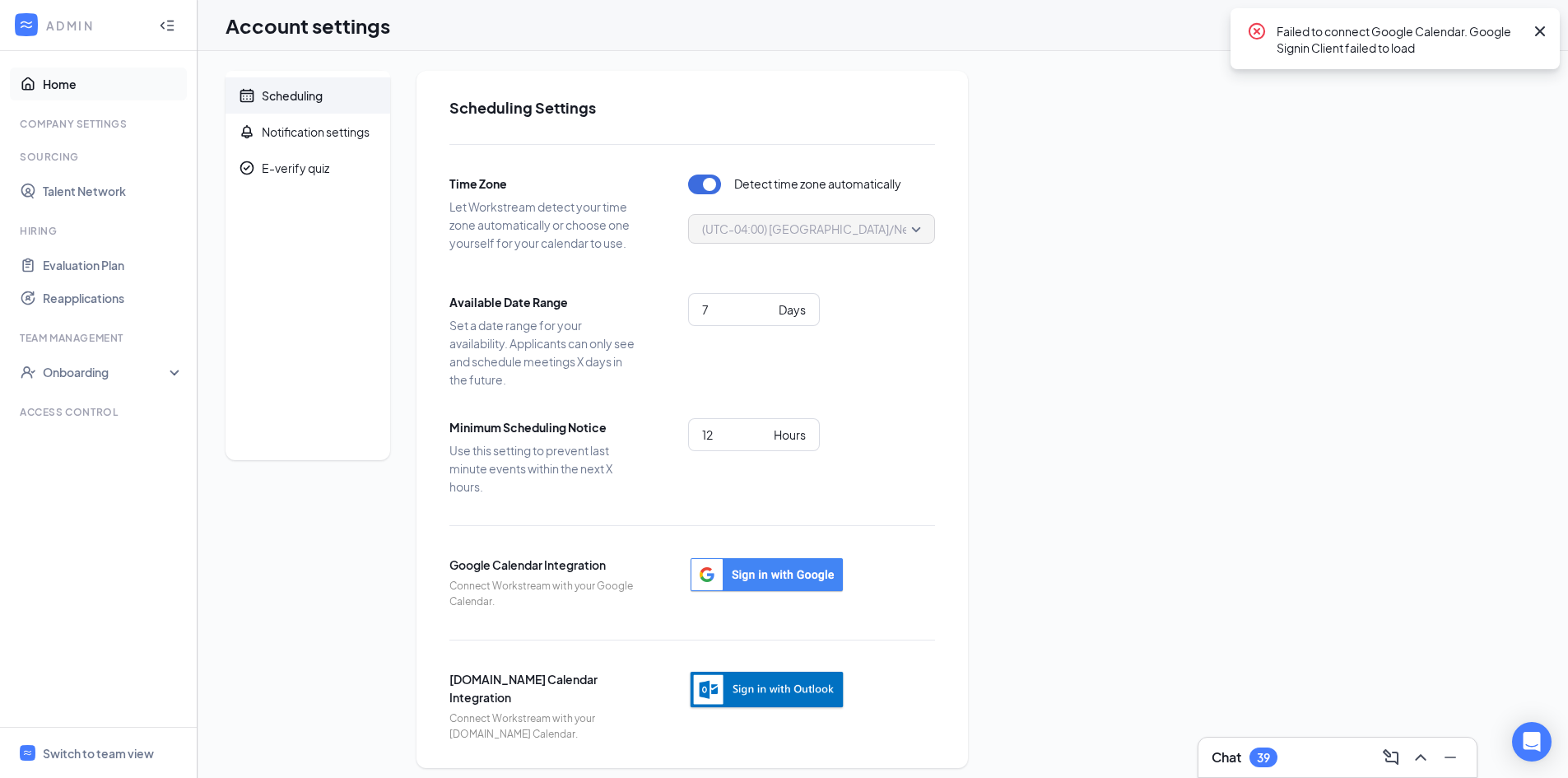
click at [79, 81] on link "Home" at bounding box center [112, 83] width 141 height 33
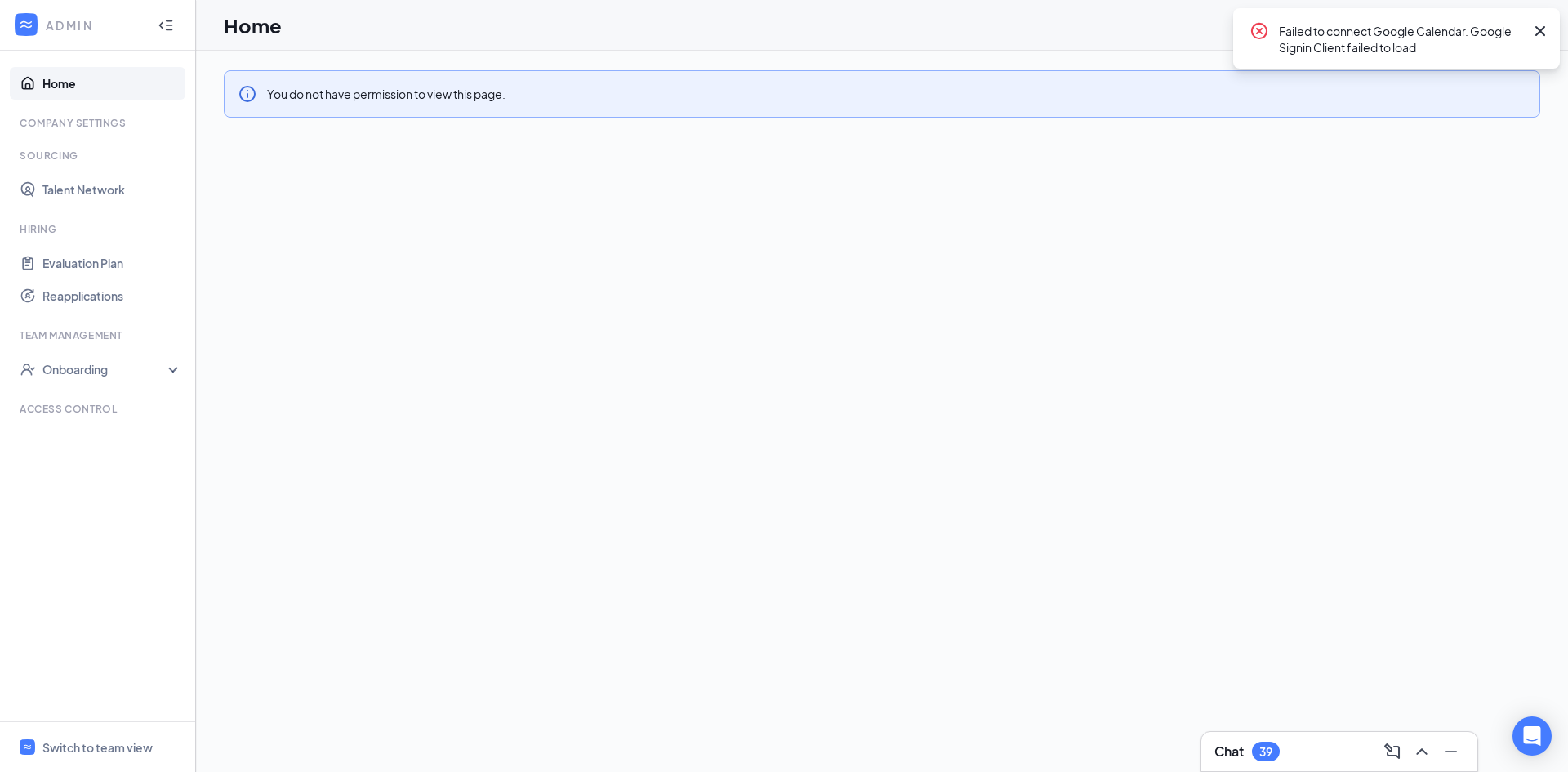
click at [1539, 30] on icon "Cross" at bounding box center [1540, 31] width 10 height 10
click at [32, 24] on icon "WorkstreamLogo" at bounding box center [25, 25] width 17 height 17
click at [39, 25] on div at bounding box center [26, 25] width 30 height 30
click at [1534, 21] on div "MS" at bounding box center [1524, 25] width 25 height 25
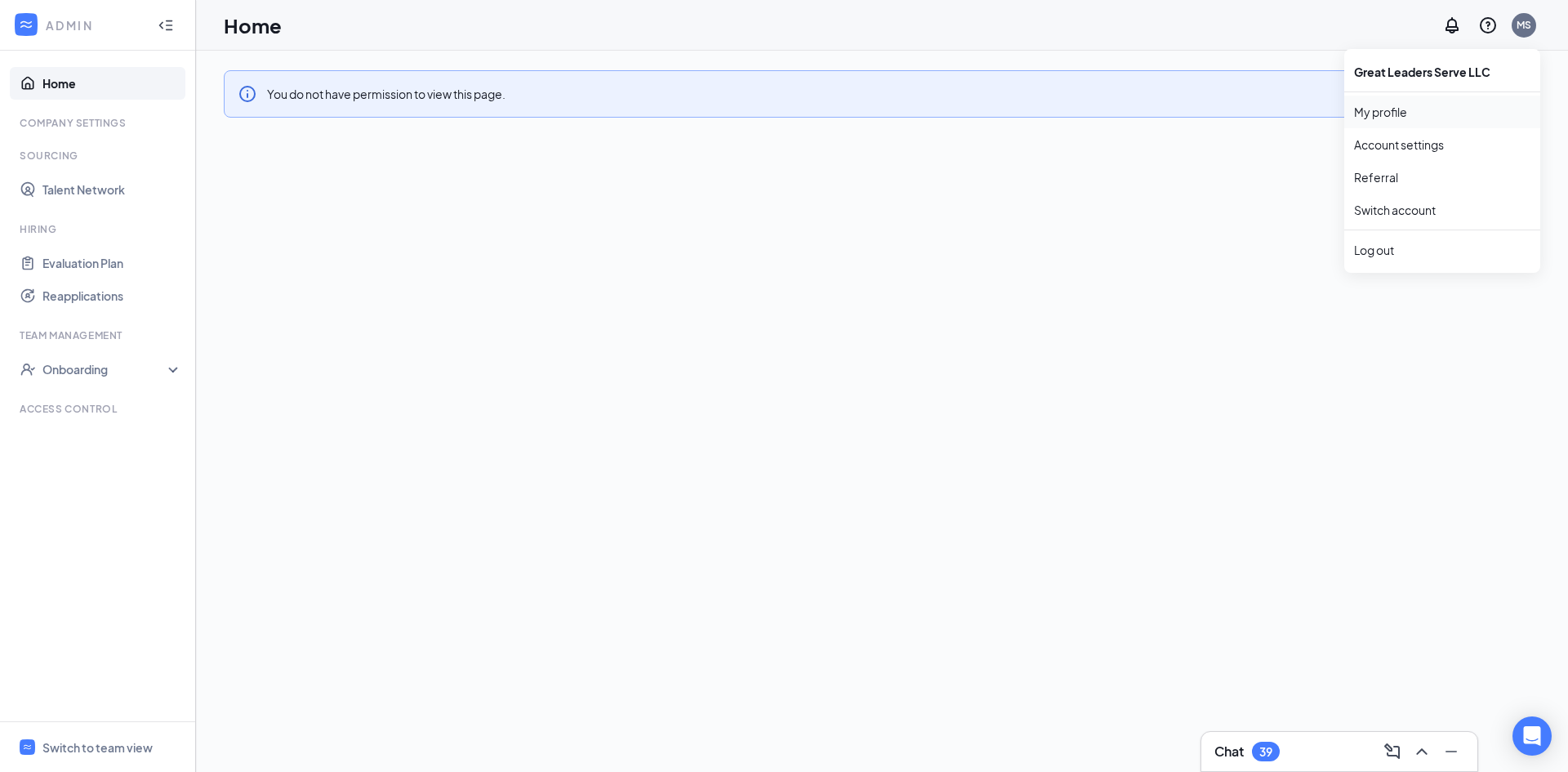
click at [1467, 110] on link "My profile" at bounding box center [1442, 111] width 176 height 17
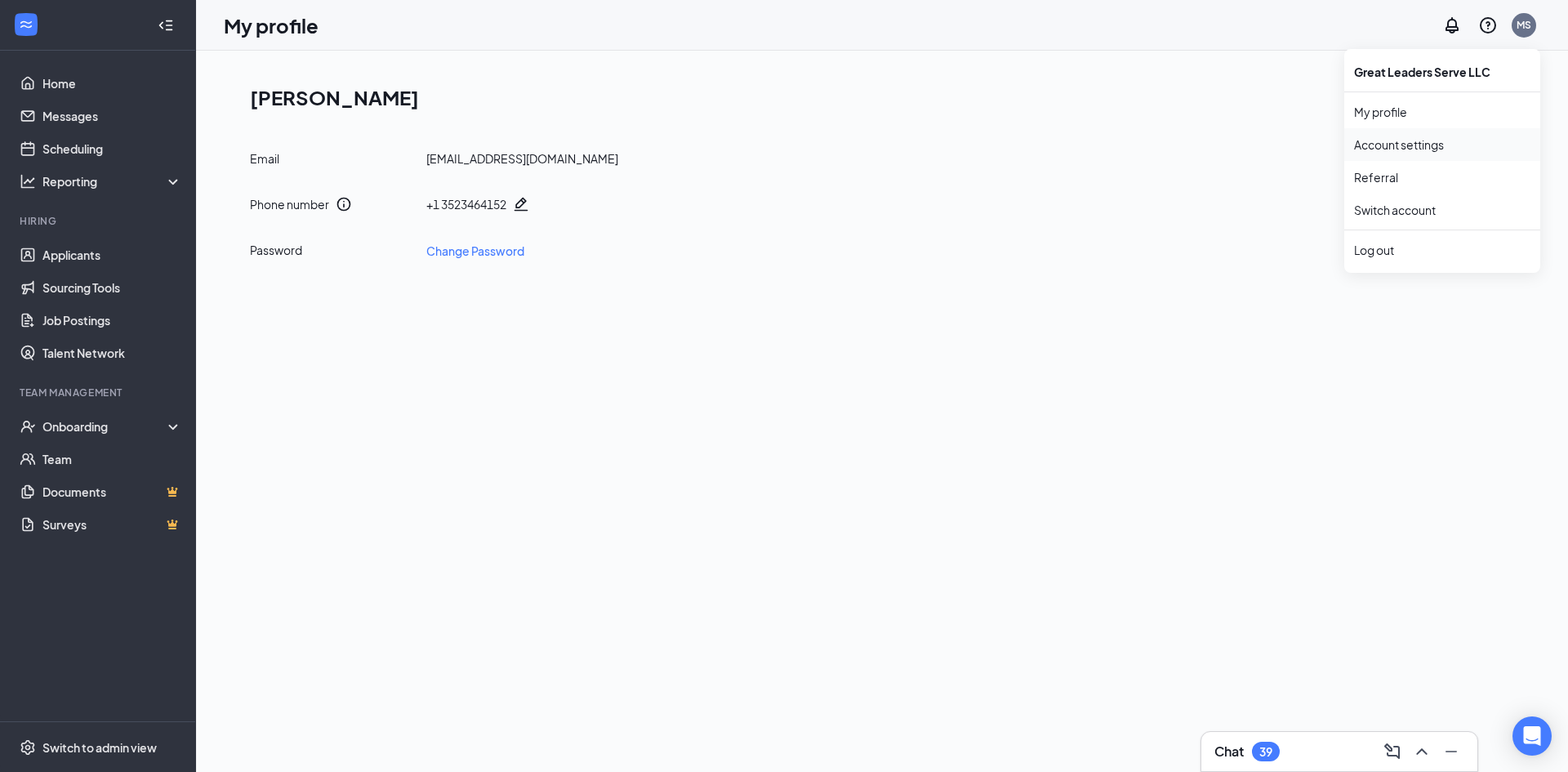
click at [1411, 137] on link "Account settings" at bounding box center [1442, 144] width 176 height 17
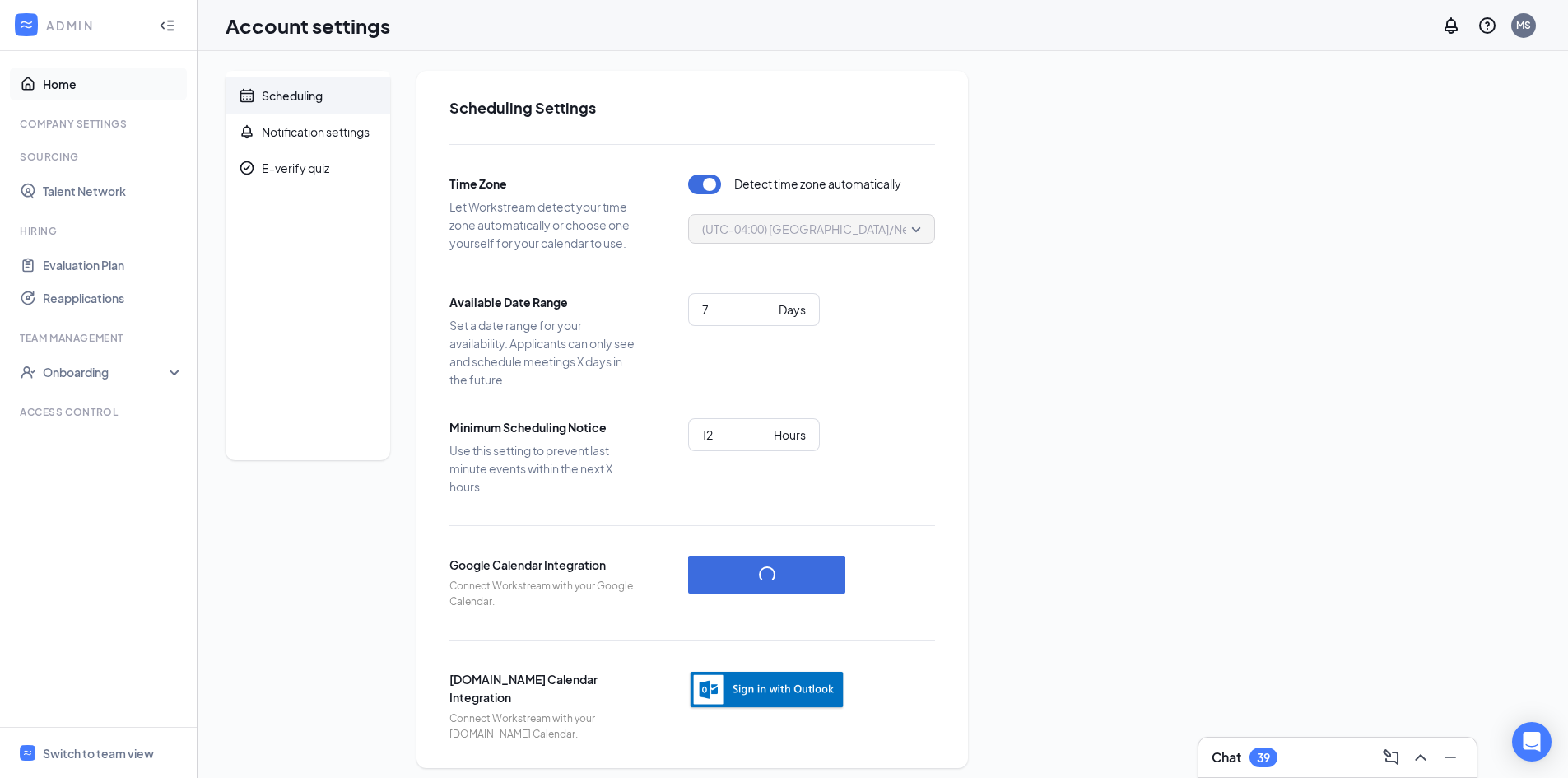
click at [42, 79] on link "Home" at bounding box center [112, 83] width 141 height 33
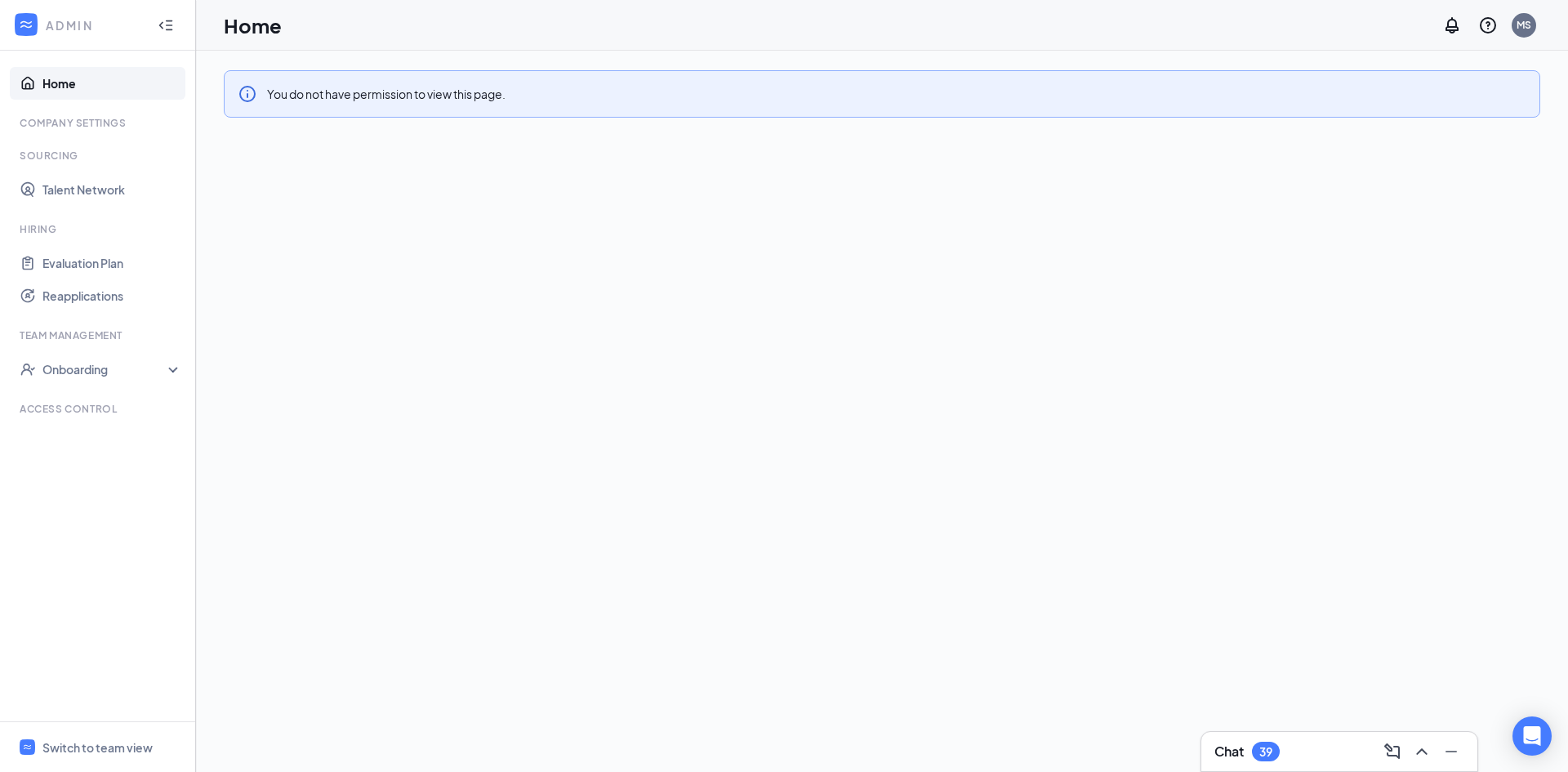
drag, startPoint x: 46, startPoint y: 22, endPoint x: 36, endPoint y: 23, distance: 10.0
click at [46, 22] on div "ADMIN" at bounding box center [94, 25] width 97 height 17
click at [20, 24] on icon "WorkstreamLogo" at bounding box center [25, 25] width 11 height 7
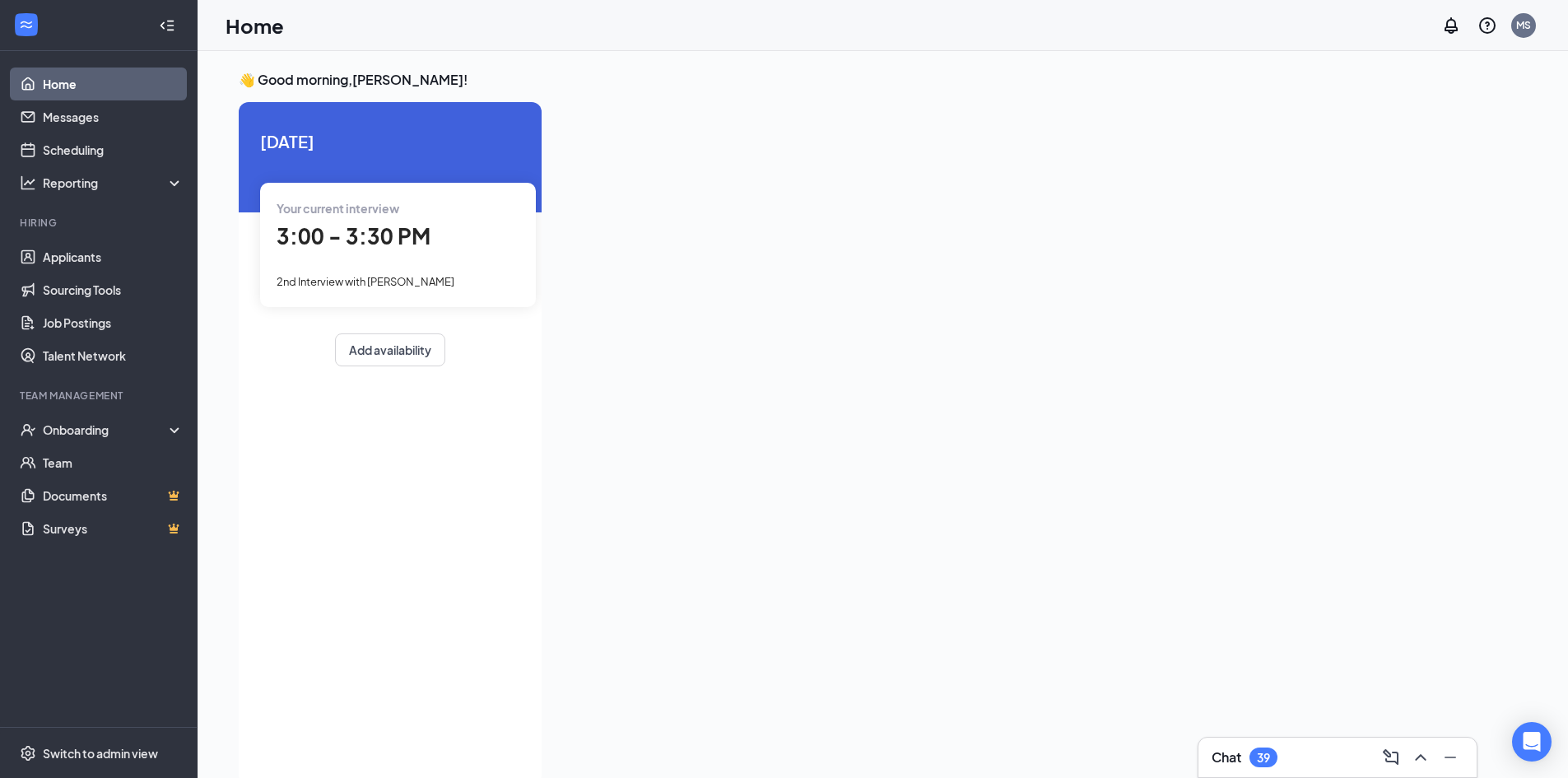
click at [489, 217] on div "Your current interview" at bounding box center [398, 208] width 243 height 18
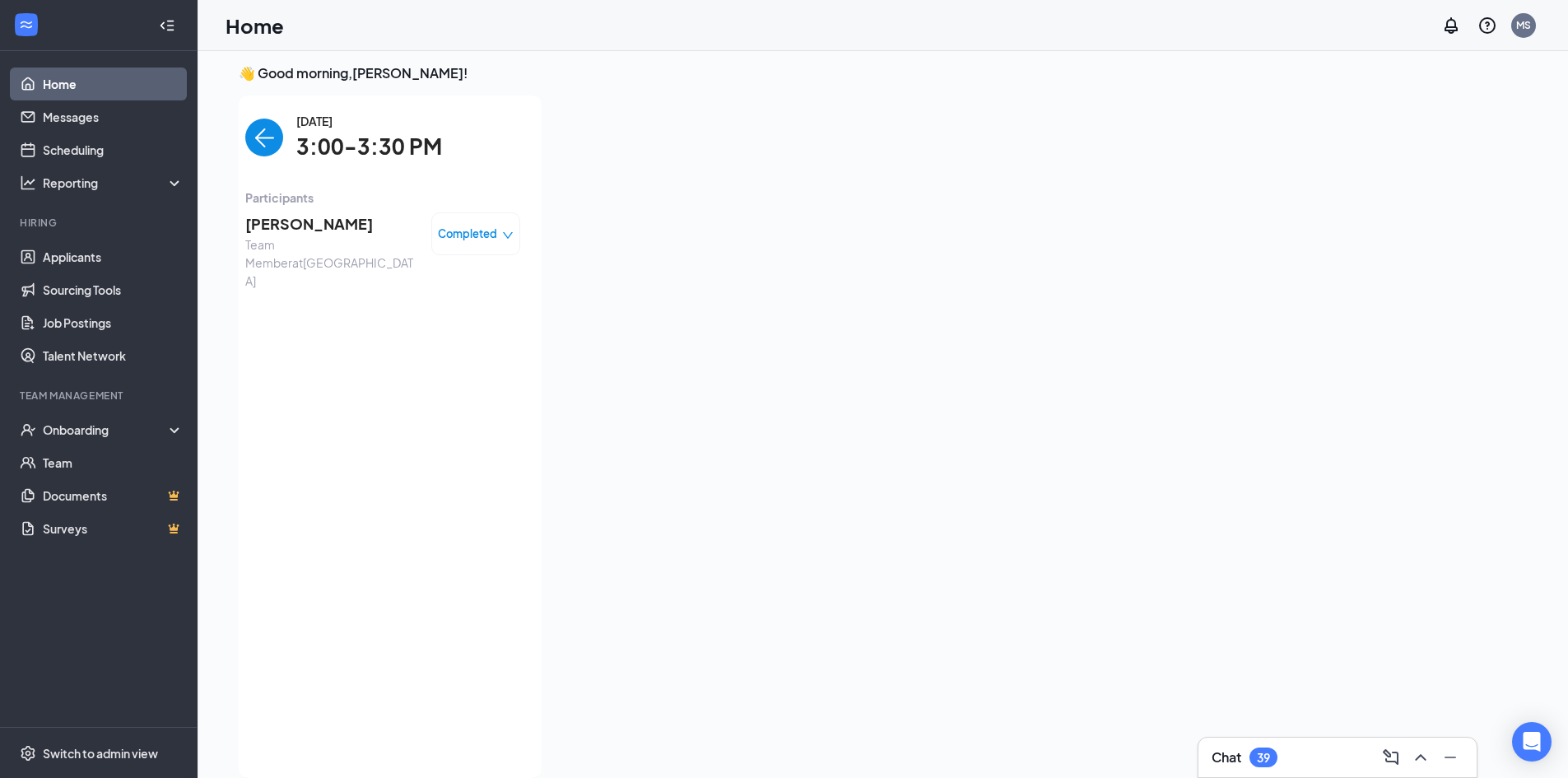
click at [502, 225] on div "Completed" at bounding box center [476, 233] width 76 height 17
click at [492, 230] on span "Completed" at bounding box center [467, 233] width 59 height 17
drag, startPoint x: 487, startPoint y: 232, endPoint x: 480, endPoint y: 224, distance: 10.6
click at [486, 232] on span "Completed" at bounding box center [467, 233] width 59 height 17
click at [481, 149] on div "[DATE] 3:00-3:30 PM" at bounding box center [382, 138] width 275 height 52
